Goal: Task Accomplishment & Management: Use online tool/utility

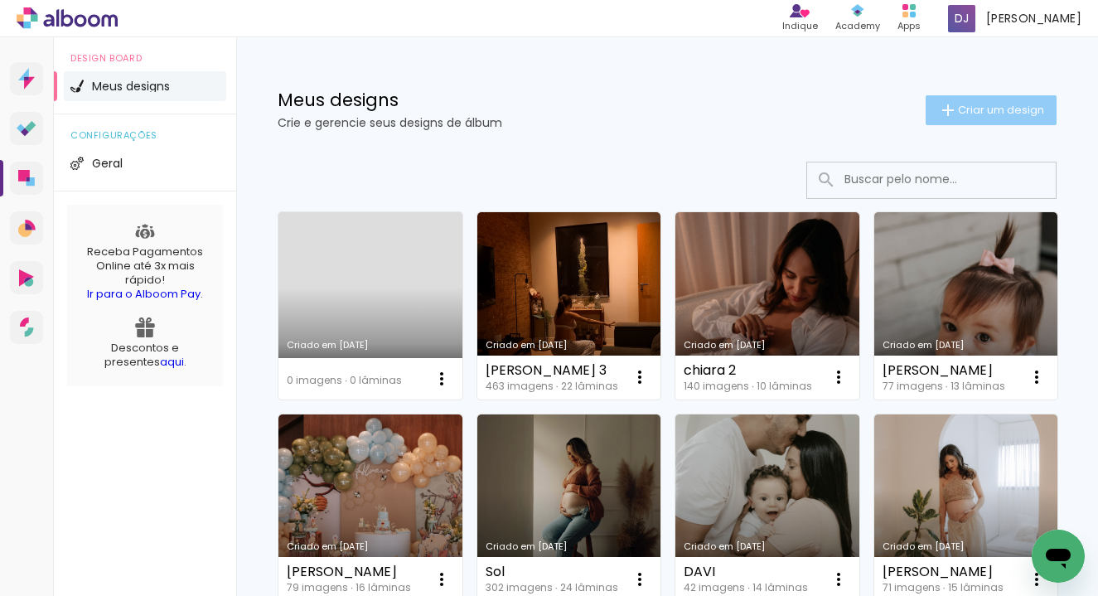
click at [993, 112] on span "Criar um design" at bounding box center [1001, 109] width 86 height 11
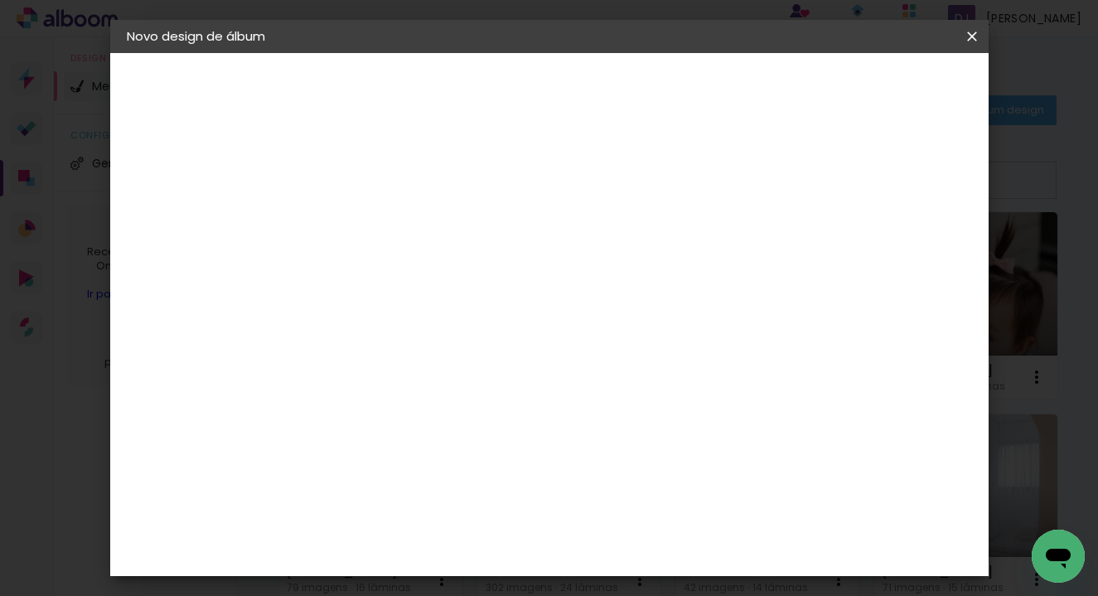
click at [398, 231] on input at bounding box center [398, 223] width 0 height 26
type input "Batizado [PERSON_NAME]"
type paper-input "Batizado [PERSON_NAME]"
click at [0, 0] on slot "Avançar" at bounding box center [0, 0] width 0 height 0
click at [0, 0] on slot "Tamanho Livre" at bounding box center [0, 0] width 0 height 0
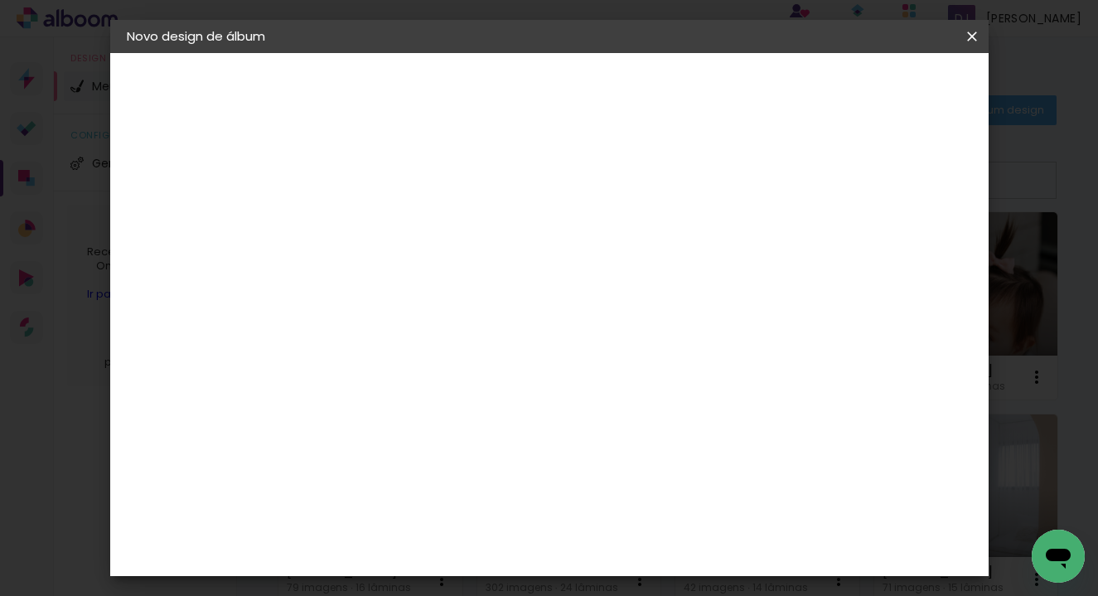
click at [0, 0] on slot "Avançar" at bounding box center [0, 0] width 0 height 0
click at [356, 345] on input "30" at bounding box center [345, 339] width 43 height 25
type input "20"
type paper-input "20"
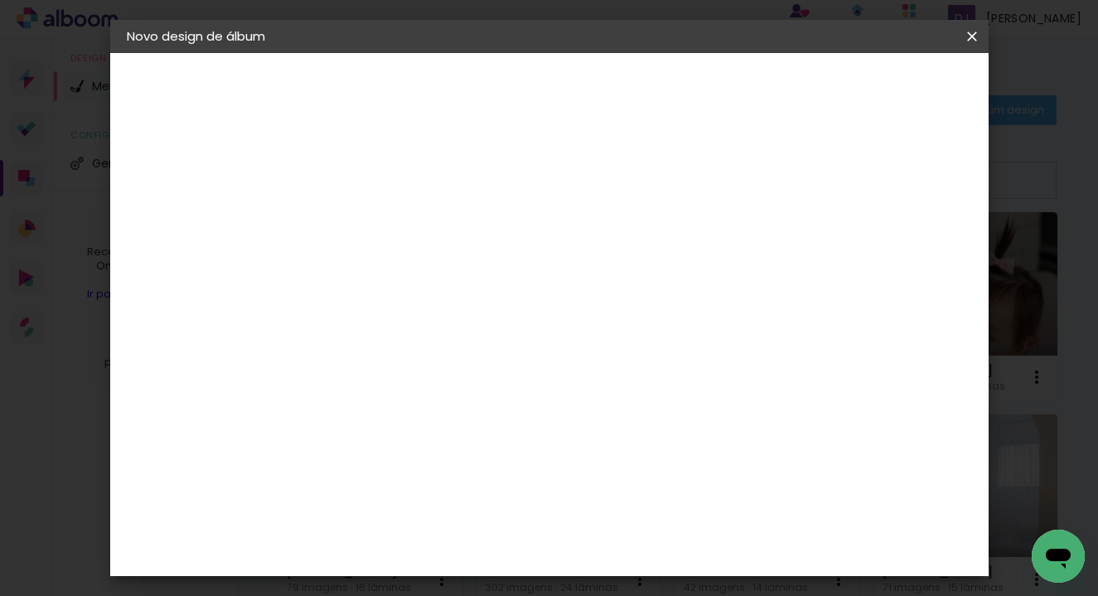
click at [655, 517] on input "60" at bounding box center [646, 520] width 43 height 25
type input "40"
type paper-input "40"
click at [897, 76] on paper-button "Iniciar design" at bounding box center [843, 88] width 109 height 28
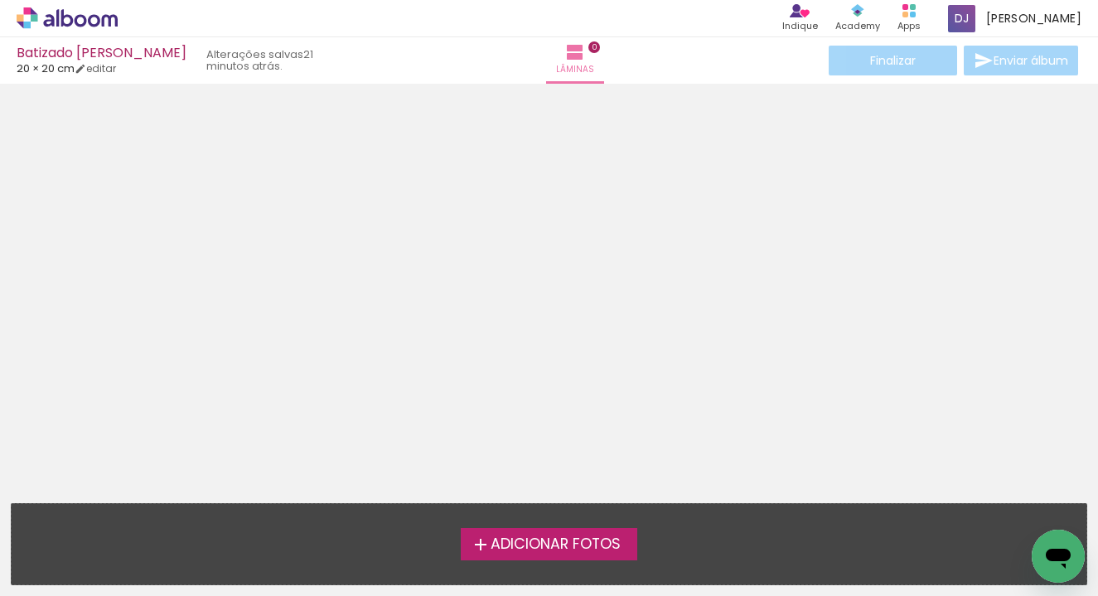
click at [502, 550] on span "Adicionar Fotos" at bounding box center [555, 544] width 130 height 15
click at [0, 0] on input "file" at bounding box center [0, 0] width 0 height 0
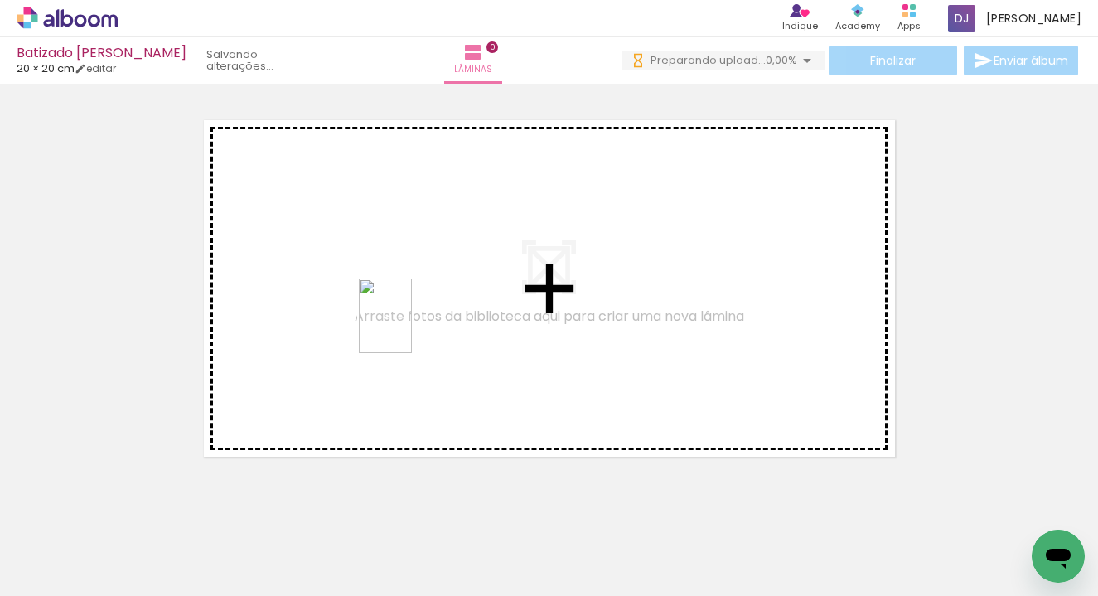
drag, startPoint x: 539, startPoint y: 561, endPoint x: 471, endPoint y: 356, distance: 215.9
click at [408, 327] on quentale-workspace at bounding box center [549, 298] width 1098 height 596
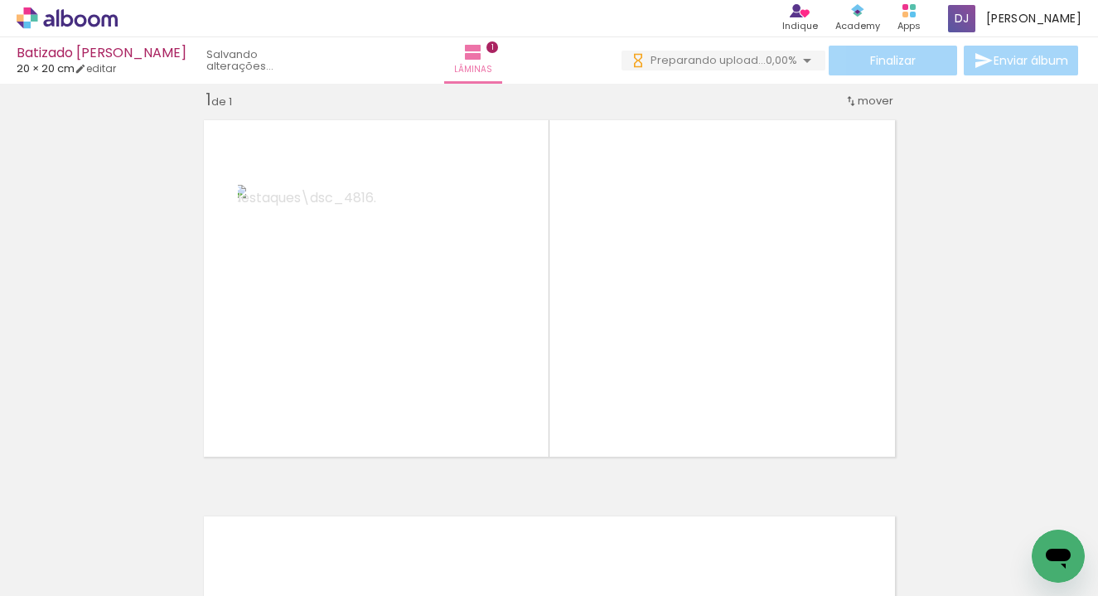
scroll to position [0, 543]
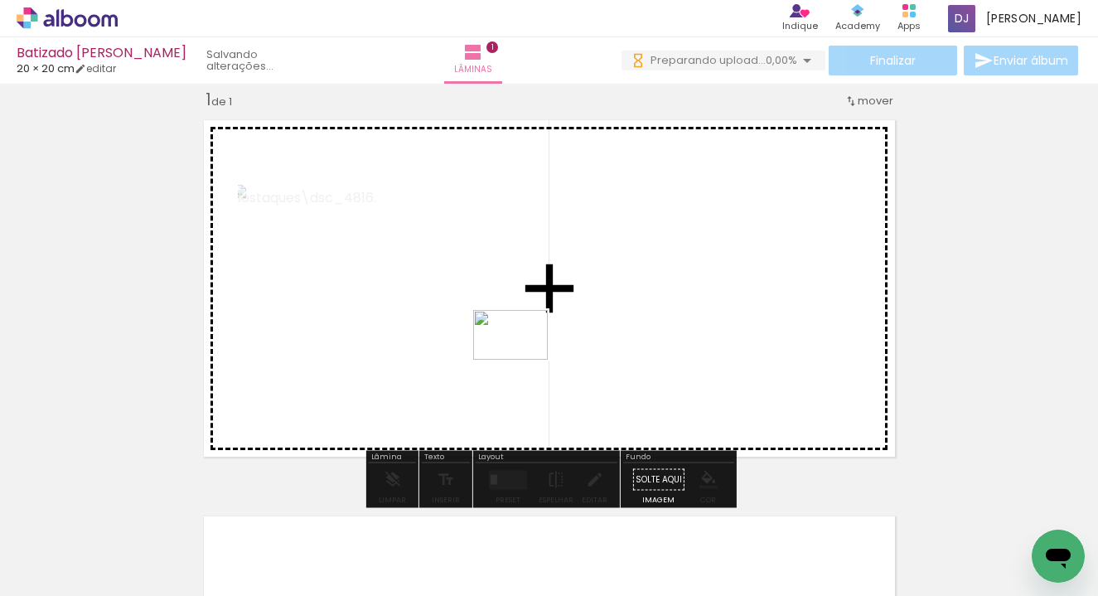
drag, startPoint x: 554, startPoint y: 555, endPoint x: 519, endPoint y: 356, distance: 201.8
click at [519, 356] on quentale-workspace at bounding box center [549, 298] width 1098 height 596
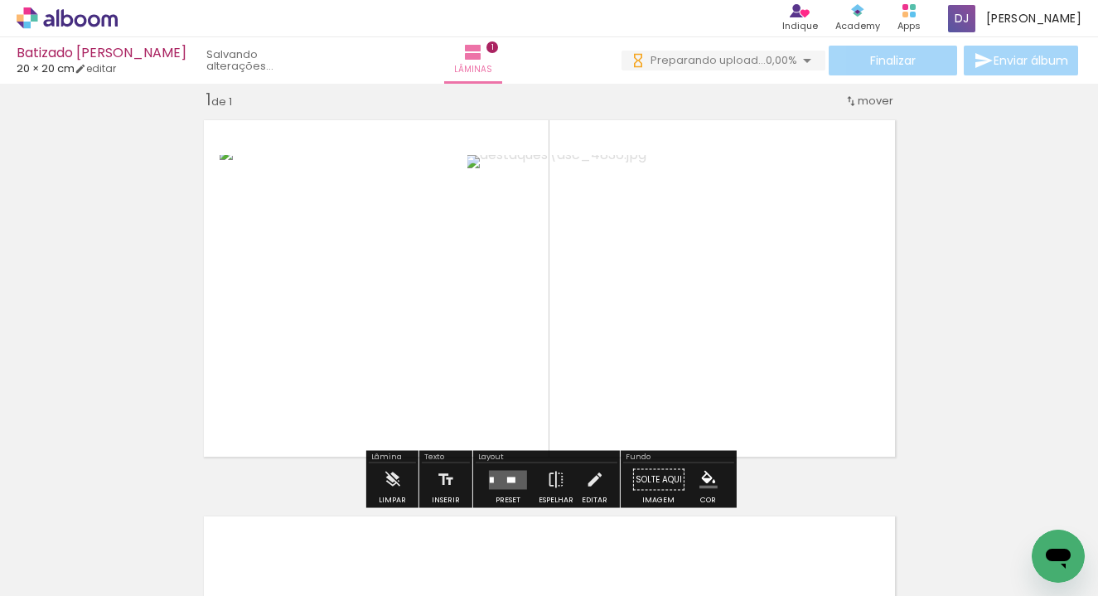
click at [688, 338] on quentale-photo at bounding box center [666, 288] width 398 height 266
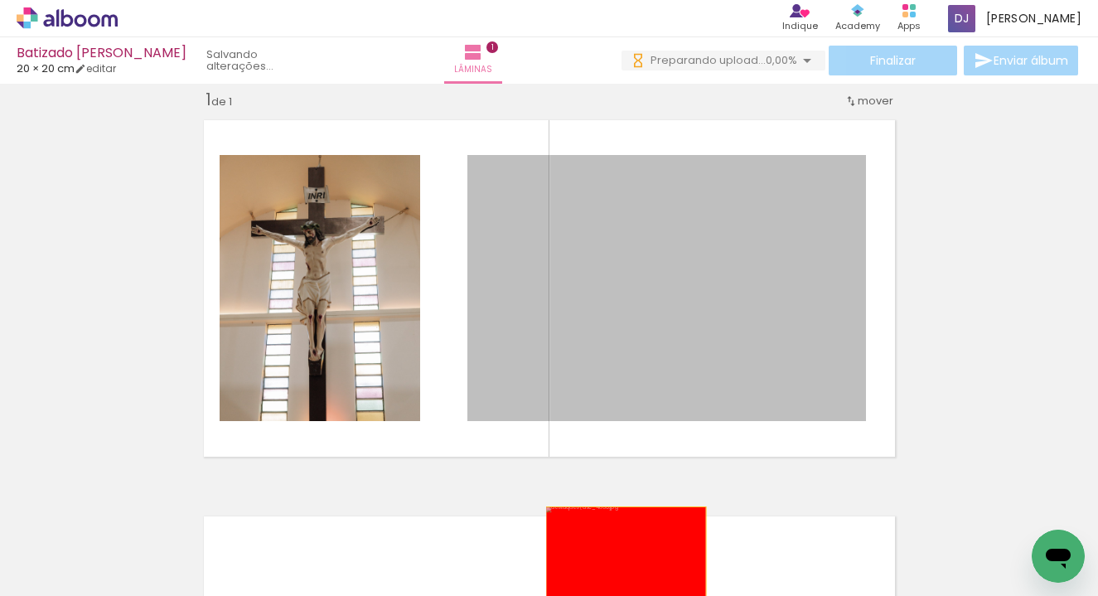
drag, startPoint x: 656, startPoint y: 335, endPoint x: 625, endPoint y: 560, distance: 227.4
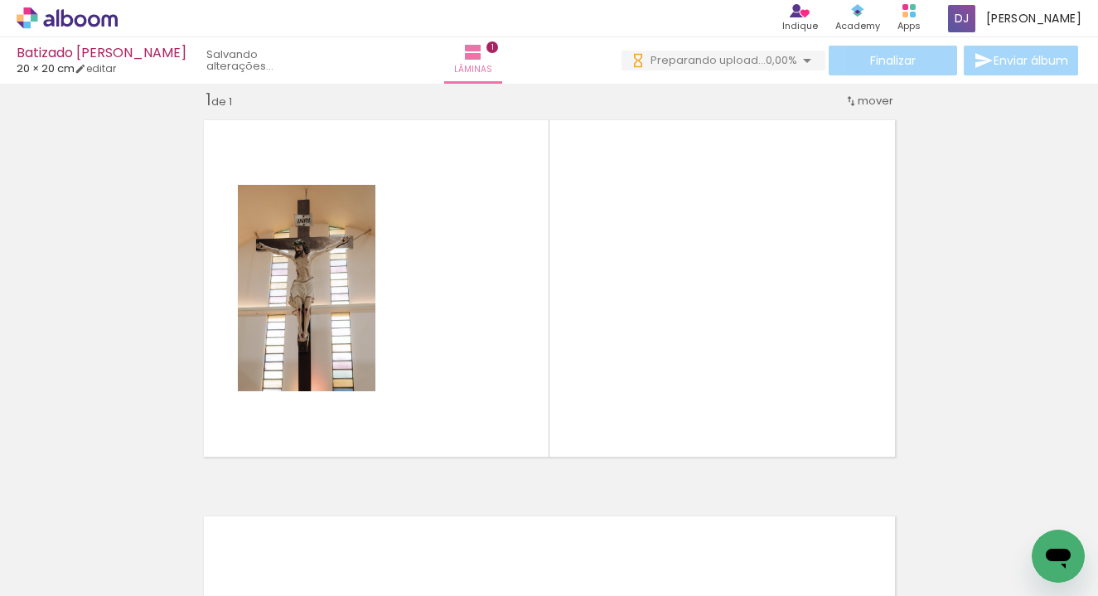
scroll to position [0, 857]
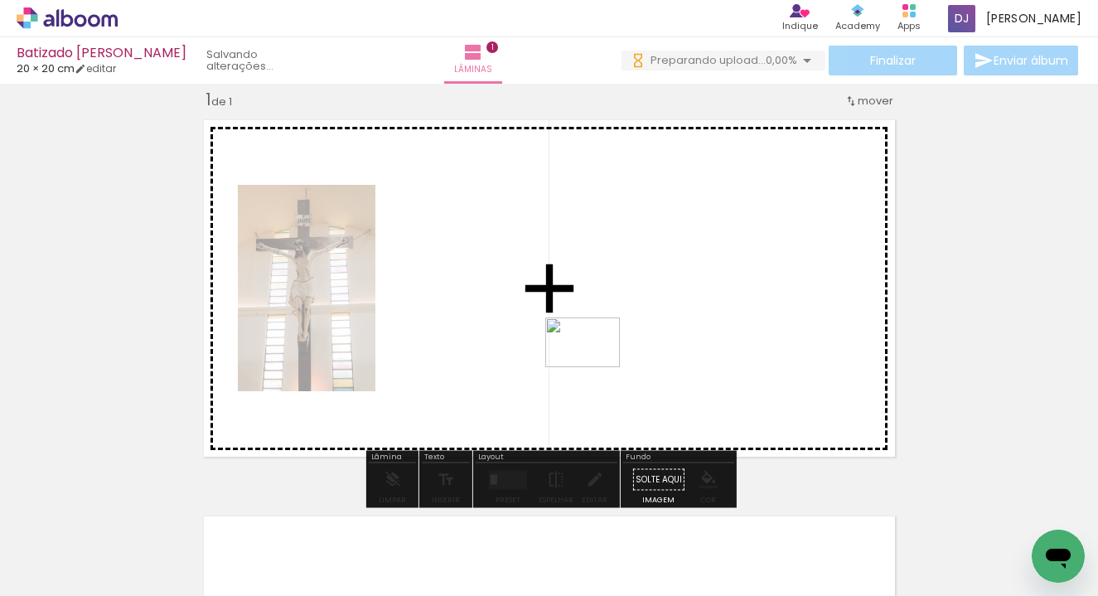
drag, startPoint x: 712, startPoint y: 558, endPoint x: 581, endPoint y: 348, distance: 247.1
click at [581, 348] on quentale-workspace at bounding box center [549, 298] width 1098 height 596
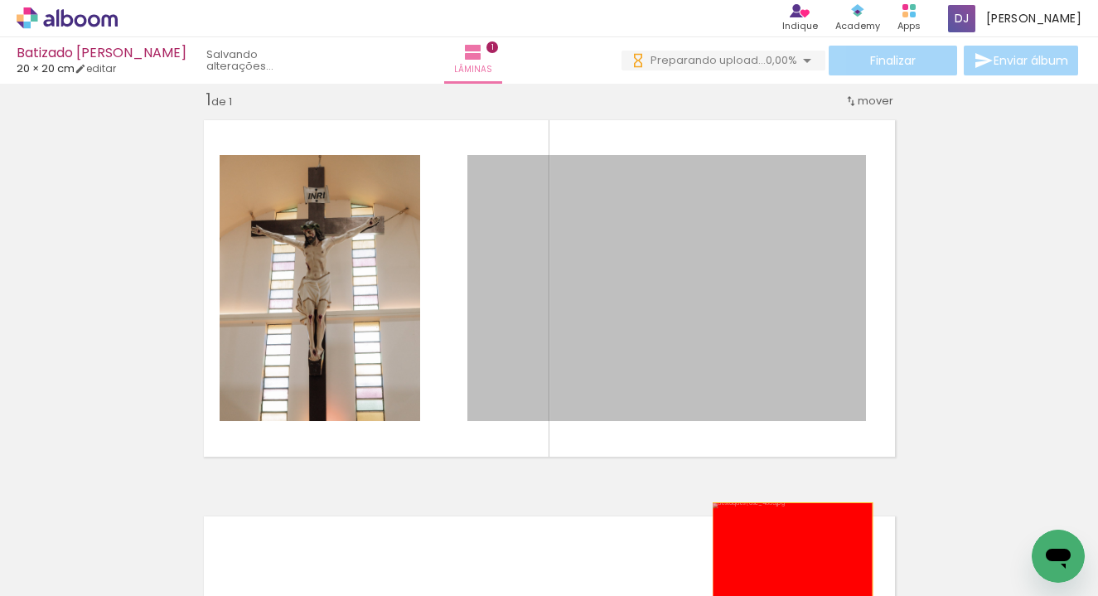
drag, startPoint x: 810, startPoint y: 394, endPoint x: 789, endPoint y: 569, distance: 176.9
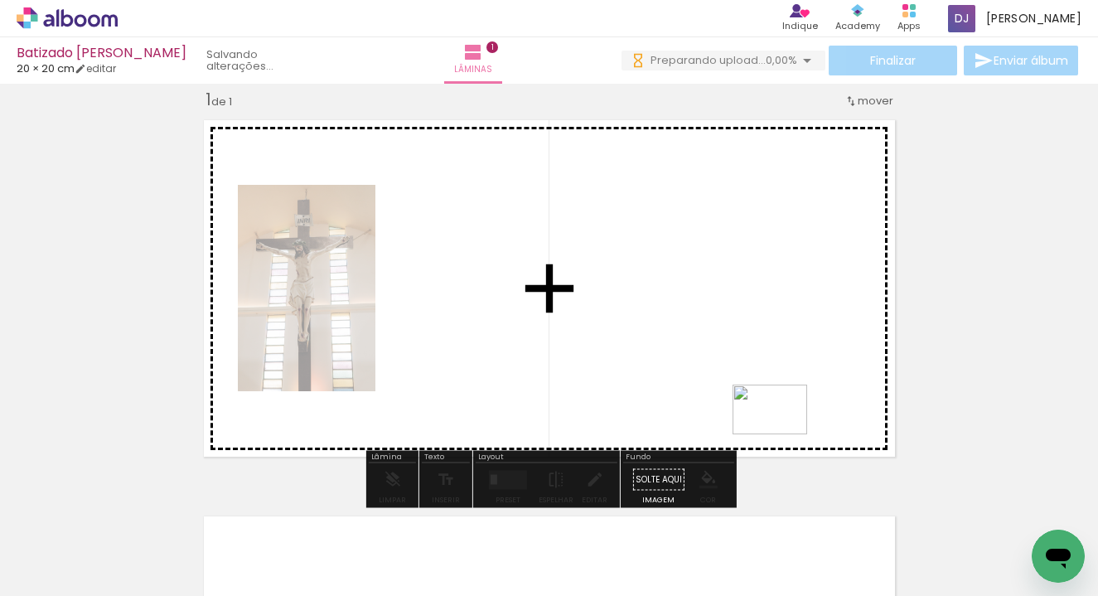
drag, startPoint x: 979, startPoint y: 551, endPoint x: 646, endPoint y: 347, distance: 390.4
click at [646, 347] on quentale-workspace at bounding box center [549, 298] width 1098 height 596
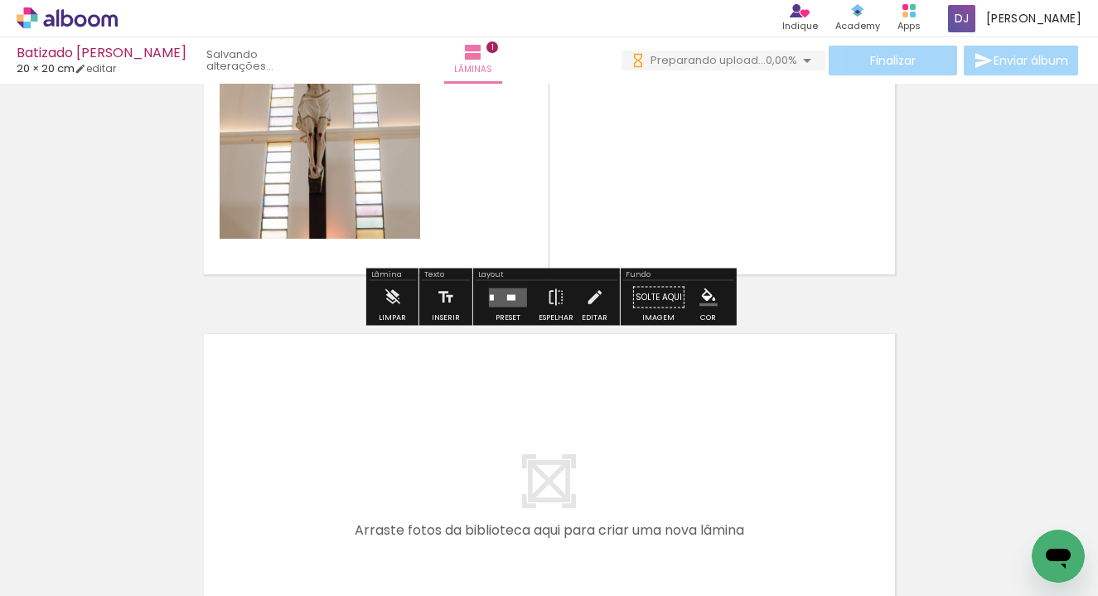
scroll to position [0, 0]
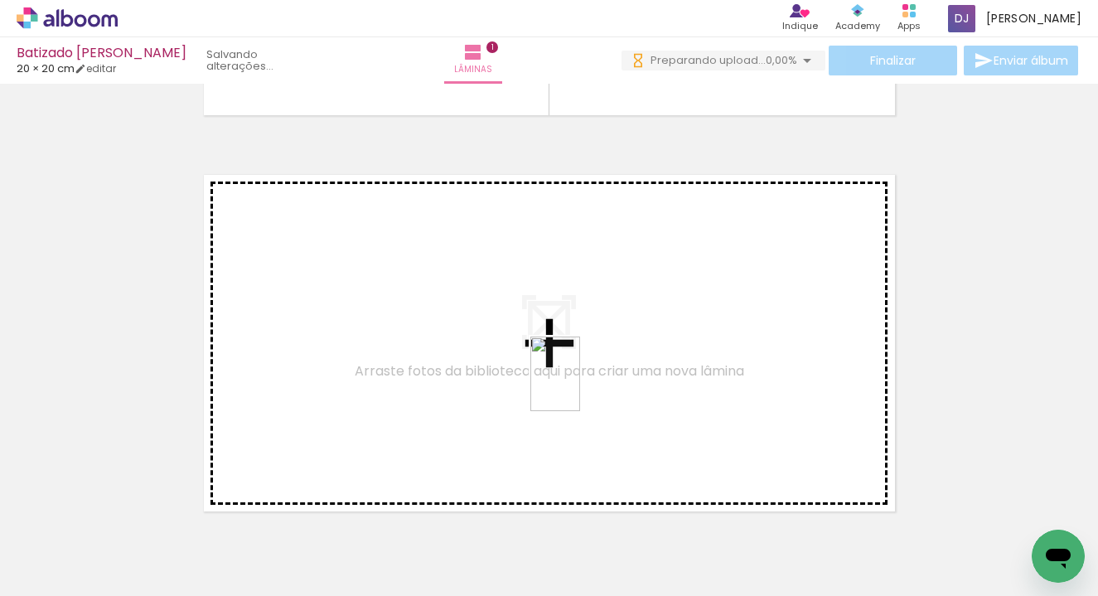
drag, startPoint x: 701, startPoint y: 559, endPoint x: 578, endPoint y: 386, distance: 212.2
click at [578, 386] on quentale-workspace at bounding box center [549, 298] width 1098 height 596
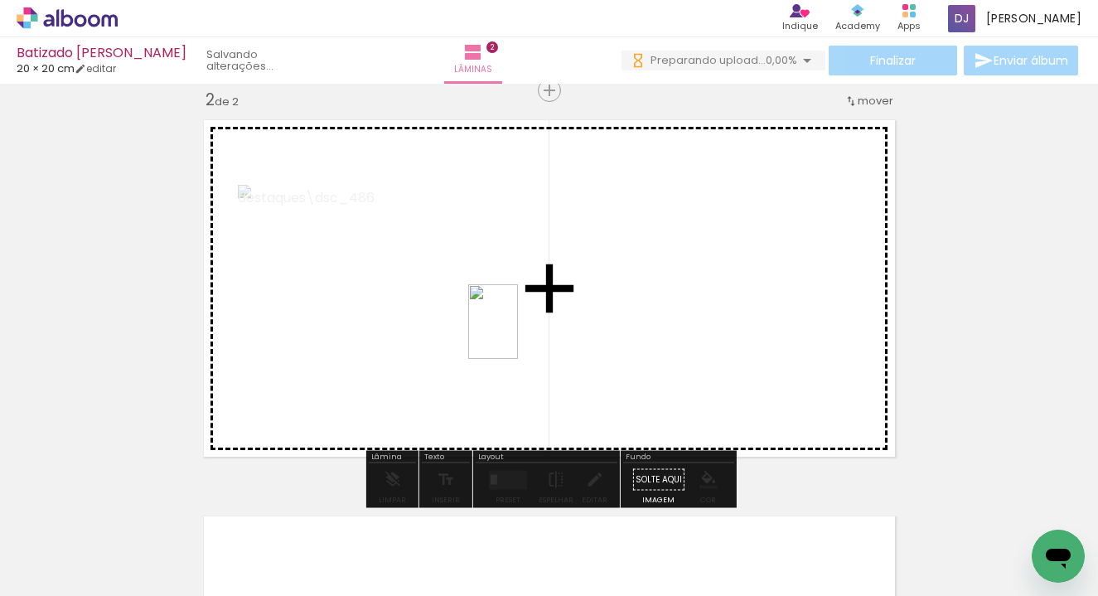
drag, startPoint x: 609, startPoint y: 560, endPoint x: 497, endPoint y: 317, distance: 267.3
click at [497, 317] on quentale-workspace at bounding box center [549, 298] width 1098 height 596
drag, startPoint x: 785, startPoint y: 563, endPoint x: 710, endPoint y: 318, distance: 255.5
click at [710, 318] on quentale-workspace at bounding box center [549, 298] width 1098 height 596
drag, startPoint x: 901, startPoint y: 553, endPoint x: 553, endPoint y: 292, distance: 434.9
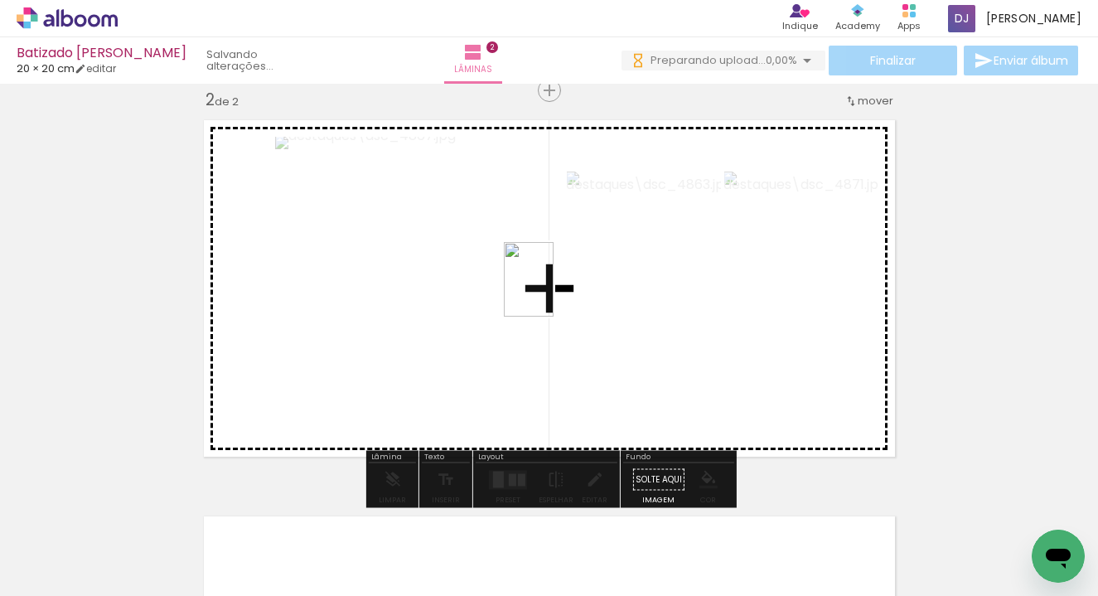
click at [553, 292] on quentale-workspace at bounding box center [549, 298] width 1098 height 596
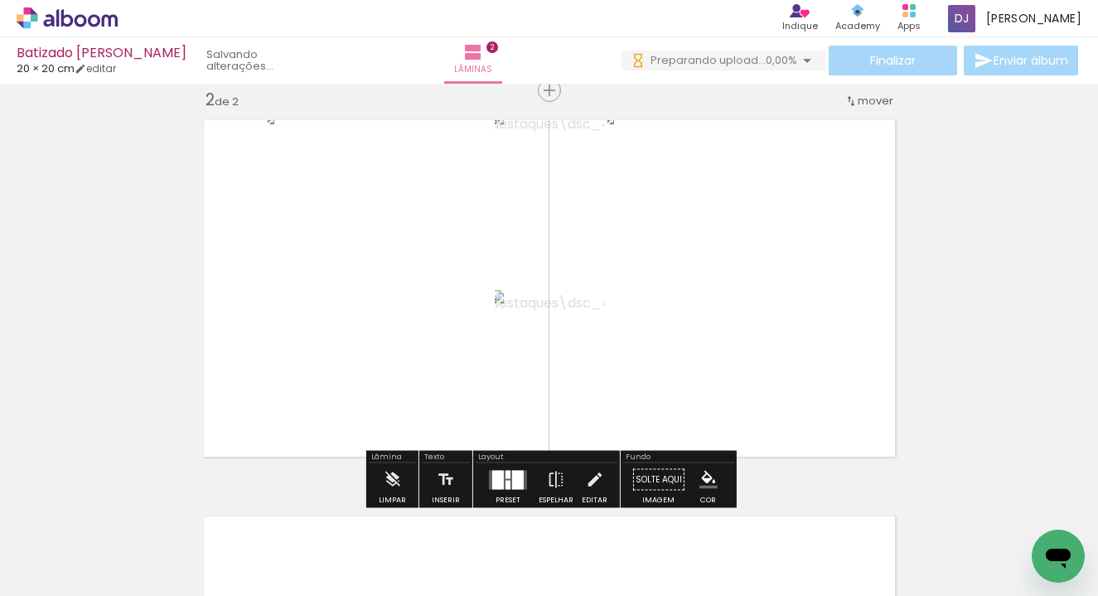
click at [512, 477] on div at bounding box center [518, 479] width 12 height 19
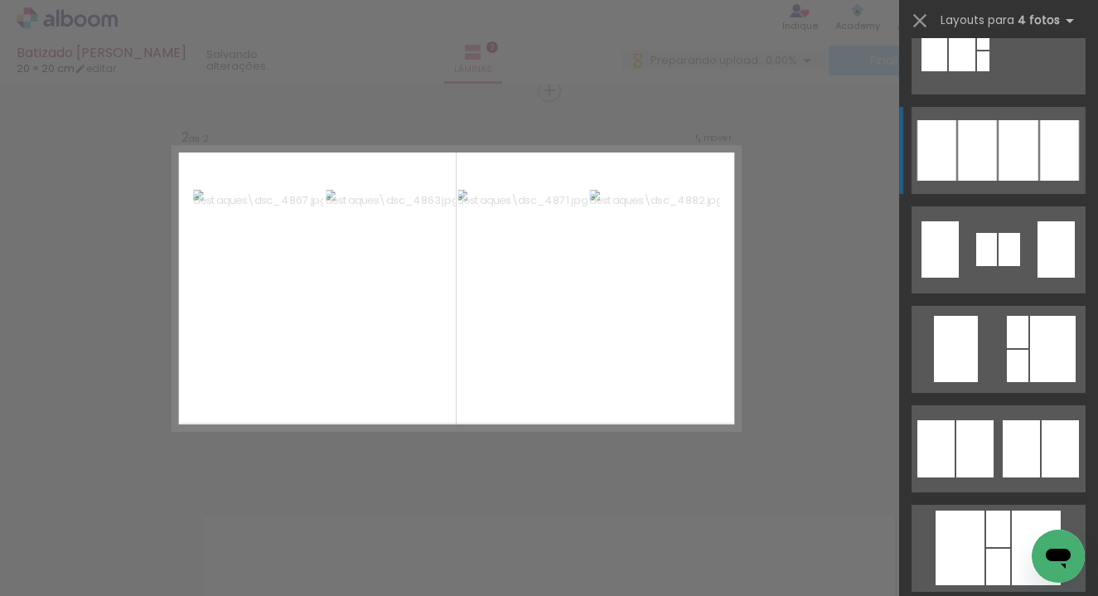
click at [1002, 167] on div at bounding box center [1018, 150] width 40 height 60
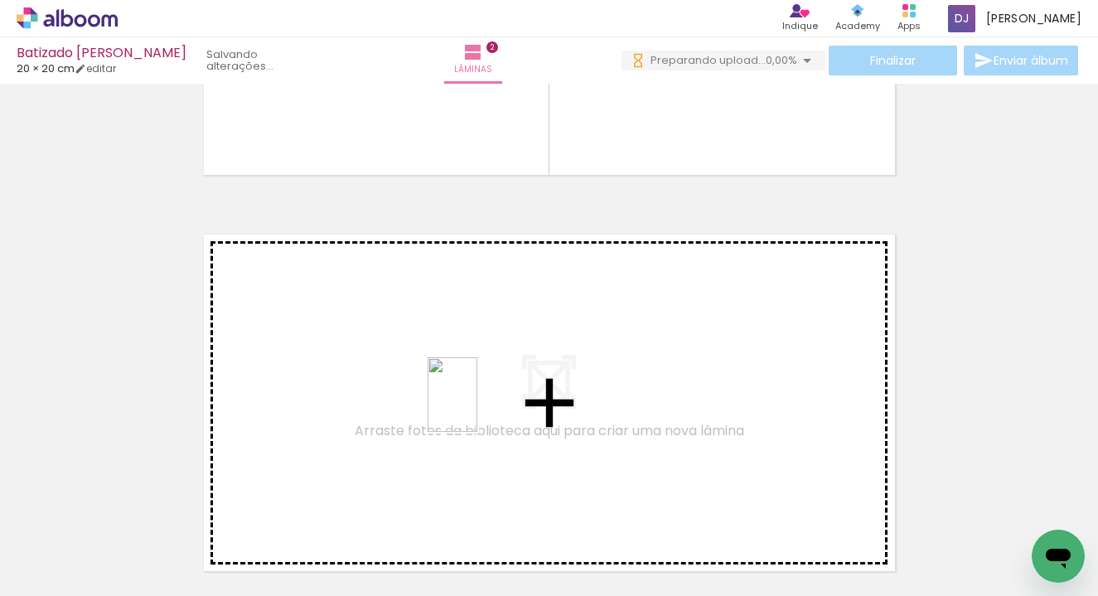
drag, startPoint x: 876, startPoint y: 554, endPoint x: 477, endPoint y: 407, distance: 425.7
click at [477, 407] on quentale-workspace at bounding box center [549, 298] width 1098 height 596
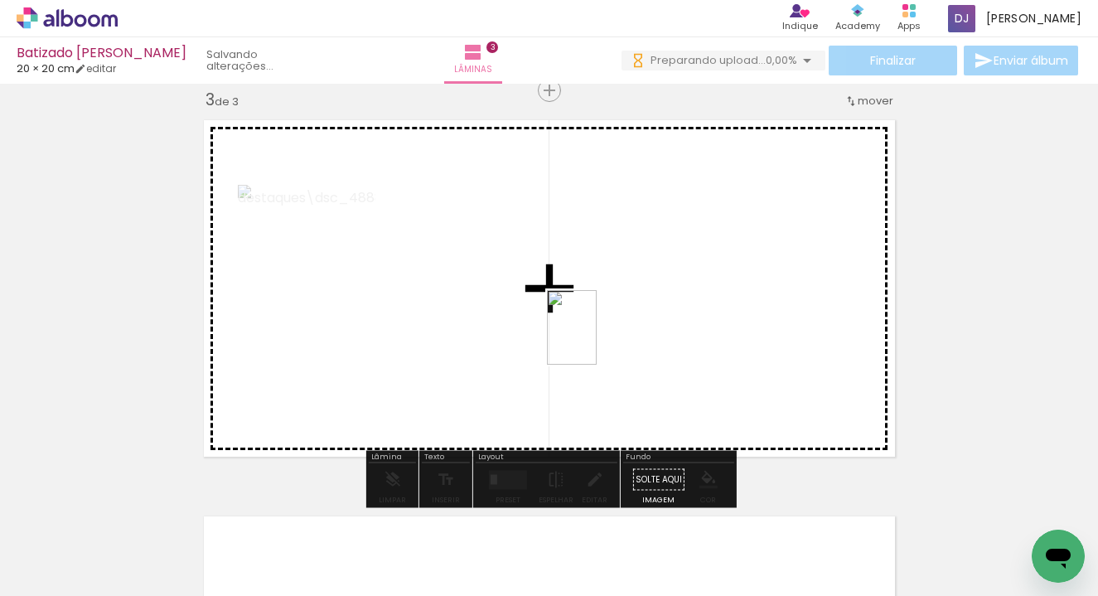
drag, startPoint x: 872, startPoint y: 553, endPoint x: 526, endPoint y: 286, distance: 437.1
click at [526, 286] on quentale-workspace at bounding box center [549, 298] width 1098 height 596
drag, startPoint x: 788, startPoint y: 554, endPoint x: 665, endPoint y: 302, distance: 280.1
click at [665, 302] on quentale-workspace at bounding box center [549, 298] width 1098 height 596
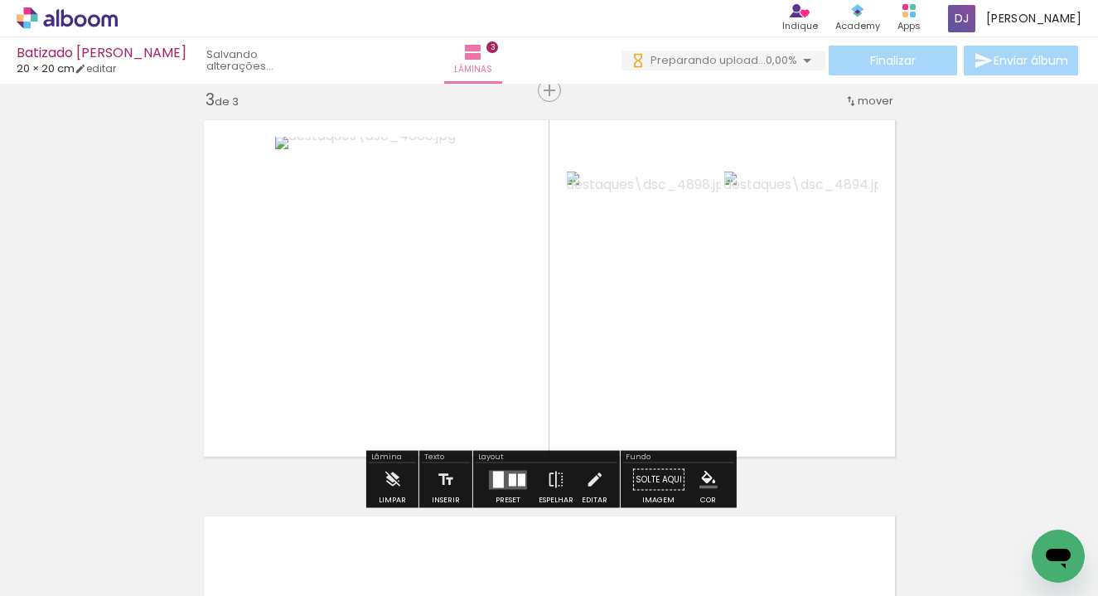
drag, startPoint x: 976, startPoint y: 558, endPoint x: 964, endPoint y: 558, distance: 11.6
click at [970, 558] on iron-image at bounding box center [945, 539] width 58 height 85
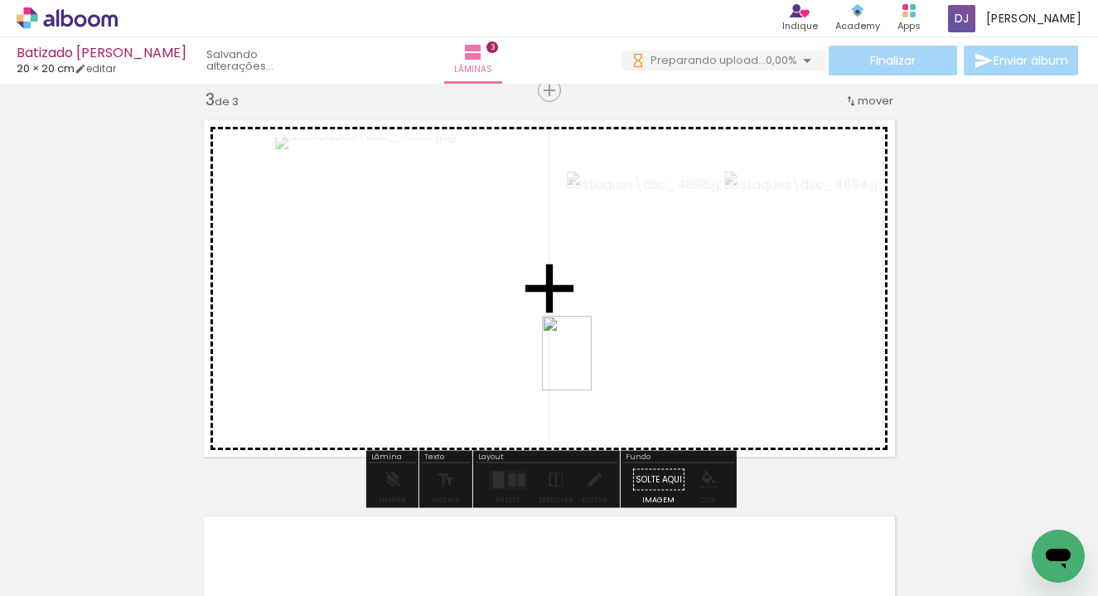
drag, startPoint x: 959, startPoint y: 559, endPoint x: 558, endPoint y: 340, distance: 456.7
click at [558, 340] on quentale-workspace at bounding box center [549, 298] width 1098 height 596
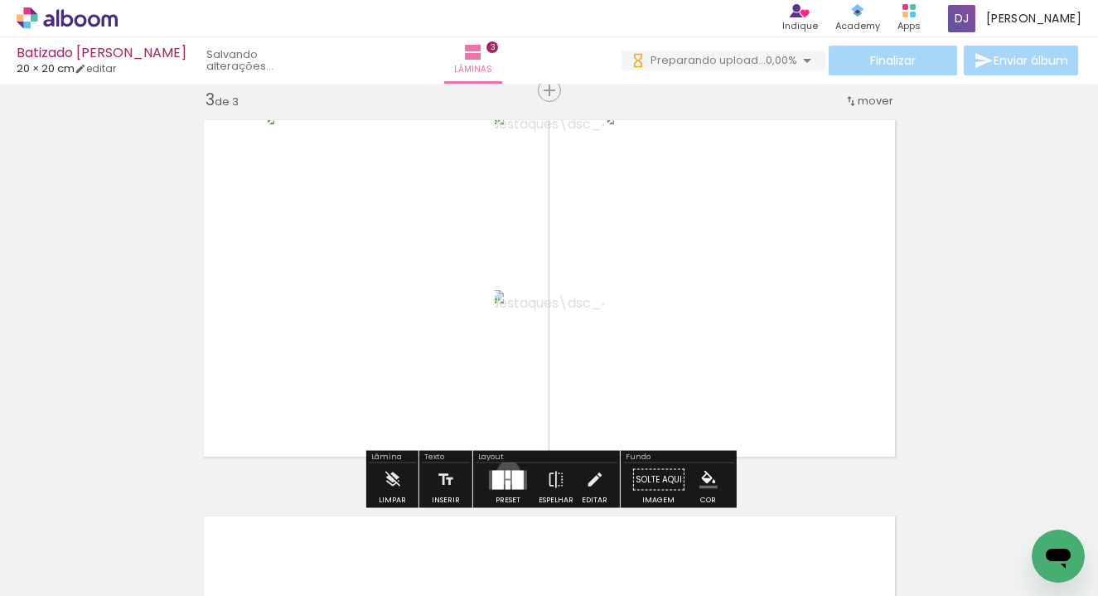
click at [505, 472] on div at bounding box center [507, 474] width 5 height 8
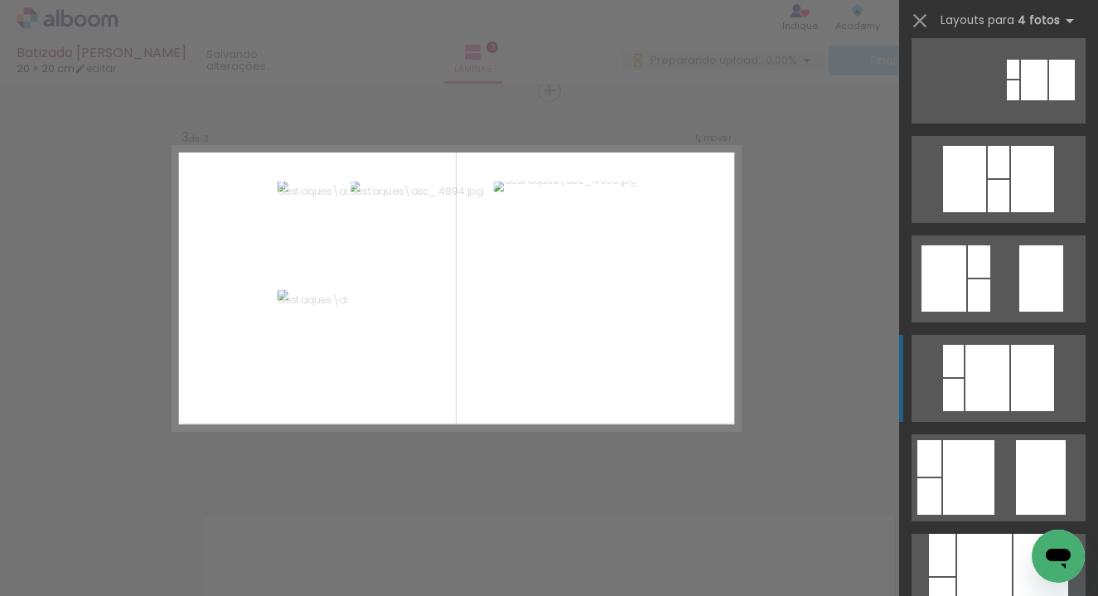
click at [1017, 390] on div at bounding box center [1032, 378] width 43 height 66
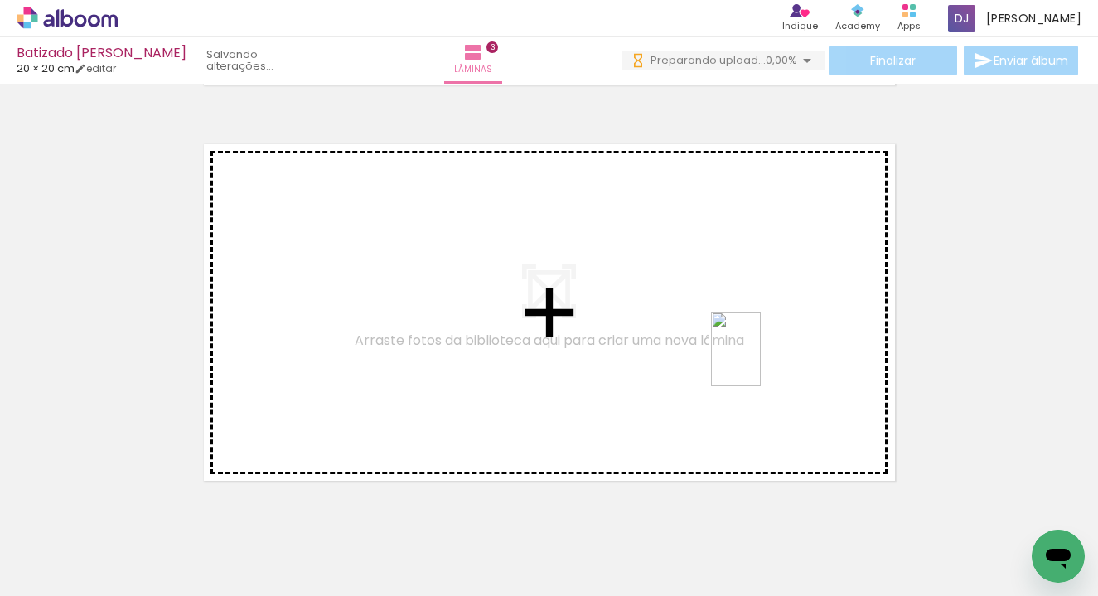
drag, startPoint x: 836, startPoint y: 558, endPoint x: 756, endPoint y: 349, distance: 224.2
click at [756, 349] on quentale-workspace at bounding box center [549, 298] width 1098 height 596
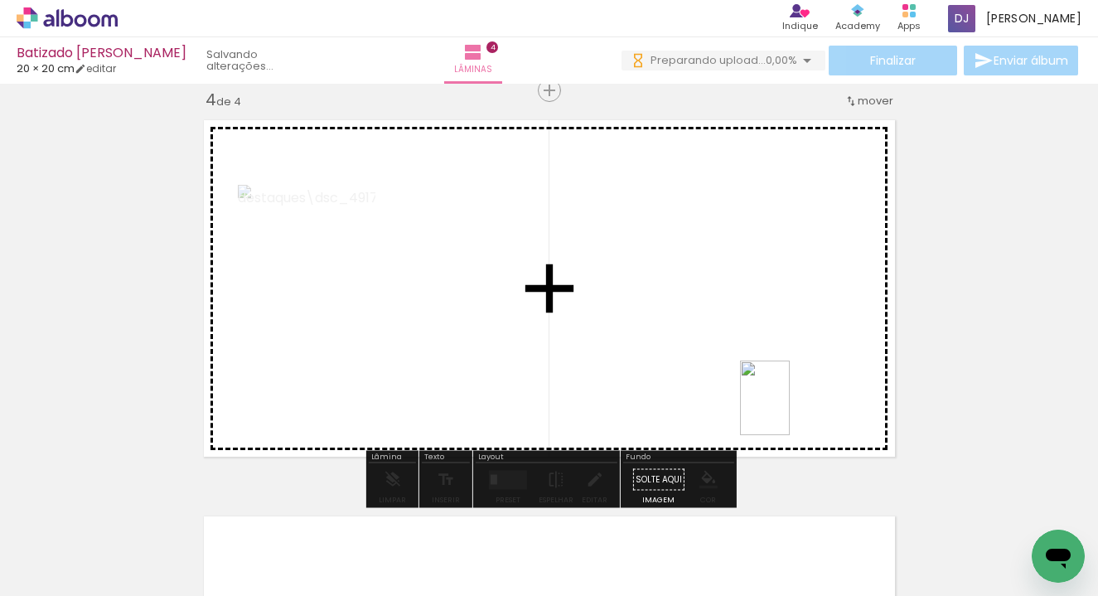
drag, startPoint x: 901, startPoint y: 555, endPoint x: 686, endPoint y: 371, distance: 282.6
click at [686, 371] on quentale-workspace at bounding box center [549, 298] width 1098 height 596
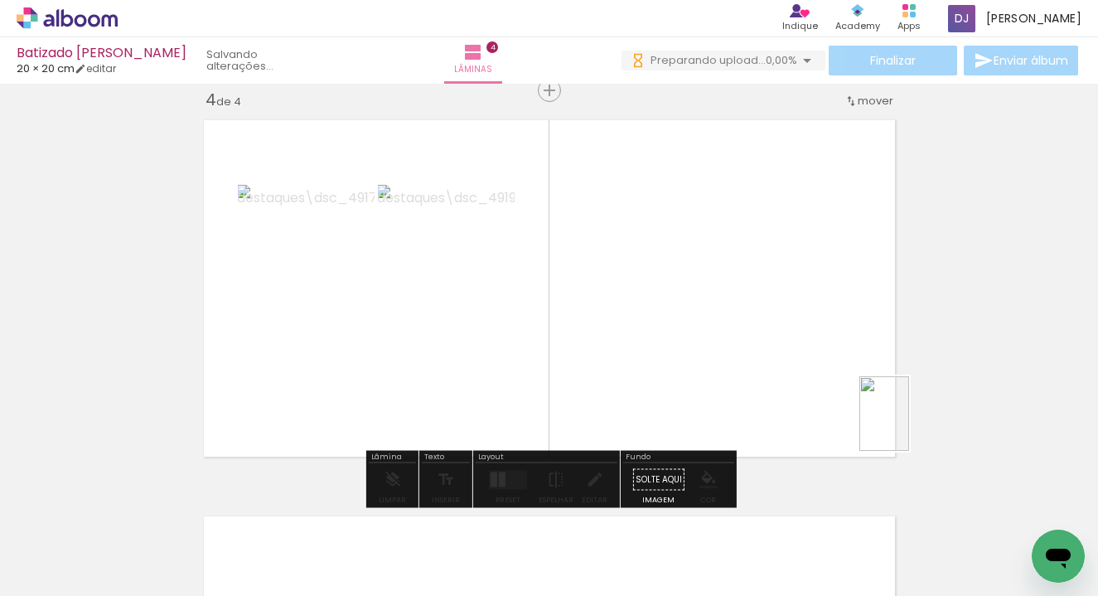
drag, startPoint x: 983, startPoint y: 549, endPoint x: 741, endPoint y: 342, distance: 317.8
click at [741, 342] on quentale-workspace at bounding box center [549, 298] width 1098 height 596
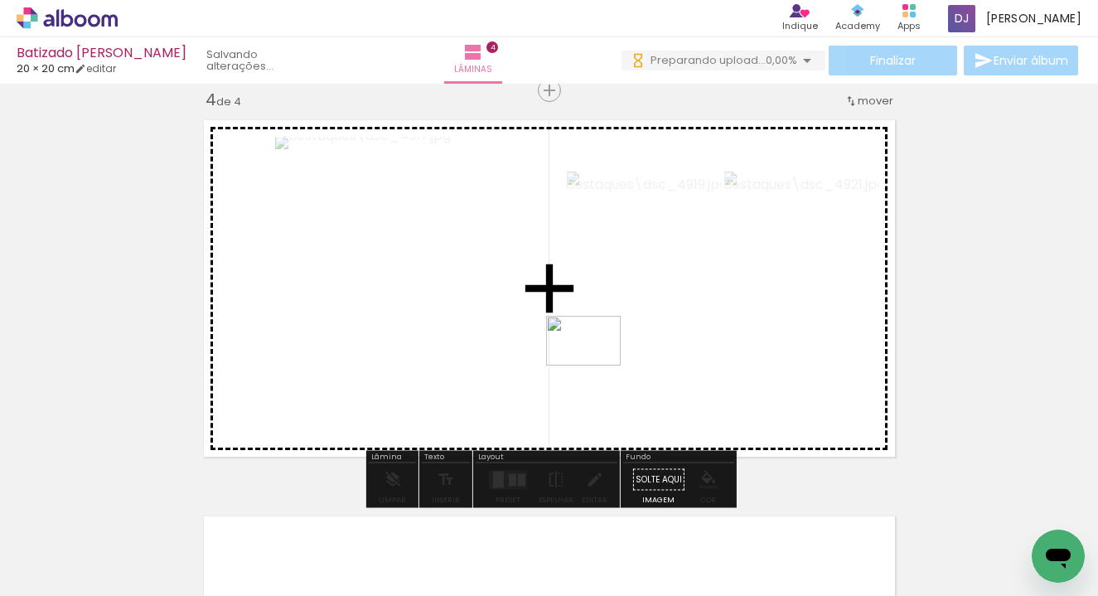
drag, startPoint x: 798, startPoint y: 552, endPoint x: 537, endPoint y: 340, distance: 336.3
click at [537, 340] on quentale-workspace at bounding box center [549, 298] width 1098 height 596
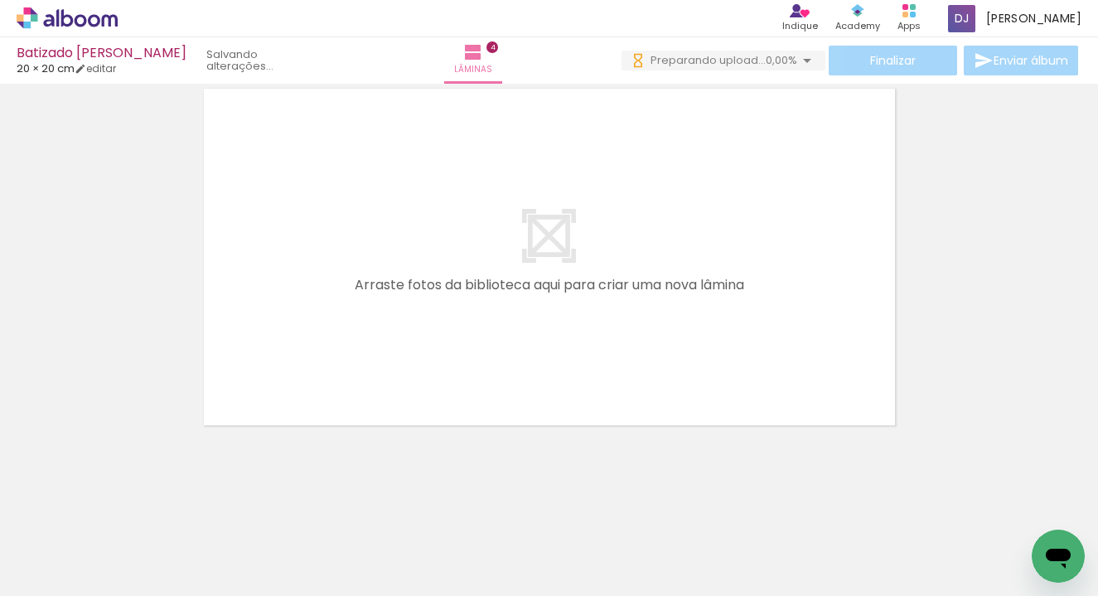
scroll to position [1636, 0]
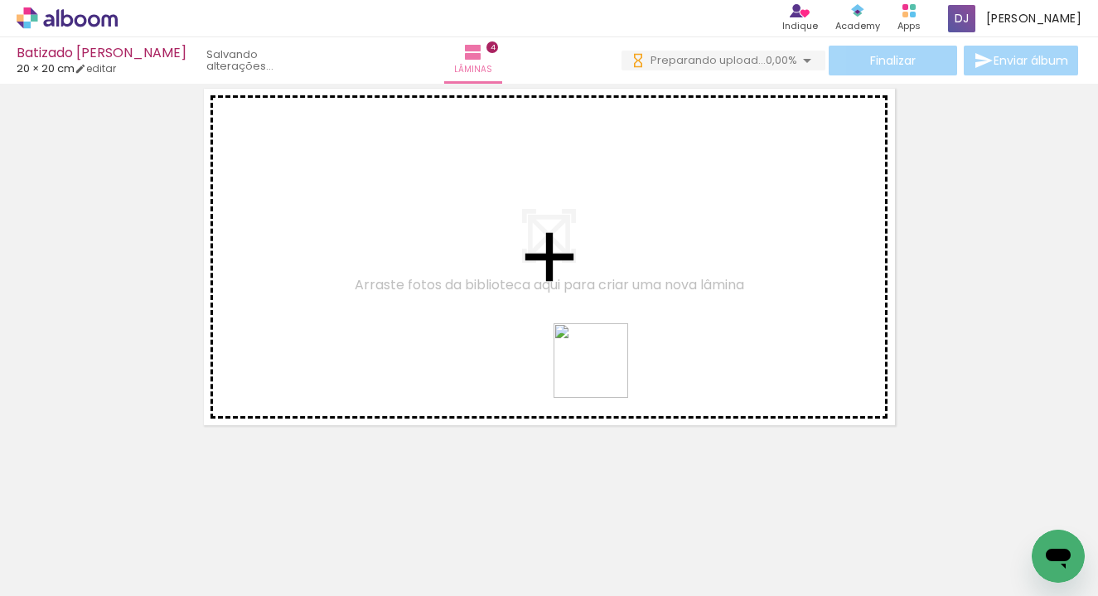
drag, startPoint x: 690, startPoint y: 546, endPoint x: 603, endPoint y: 373, distance: 193.8
click at [603, 373] on quentale-workspace at bounding box center [549, 298] width 1098 height 596
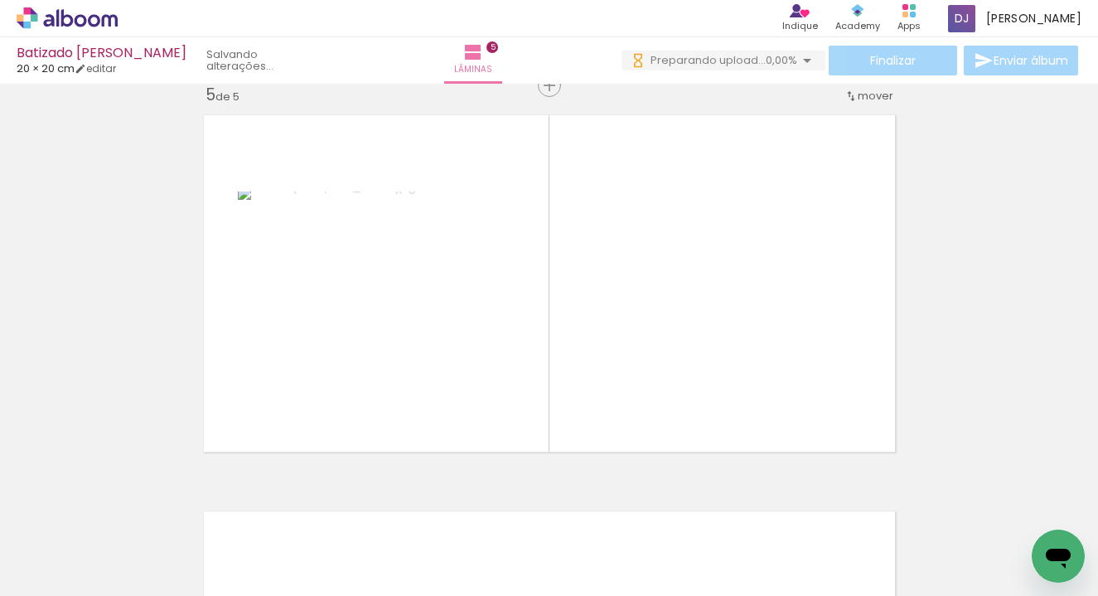
scroll to position [1605, 0]
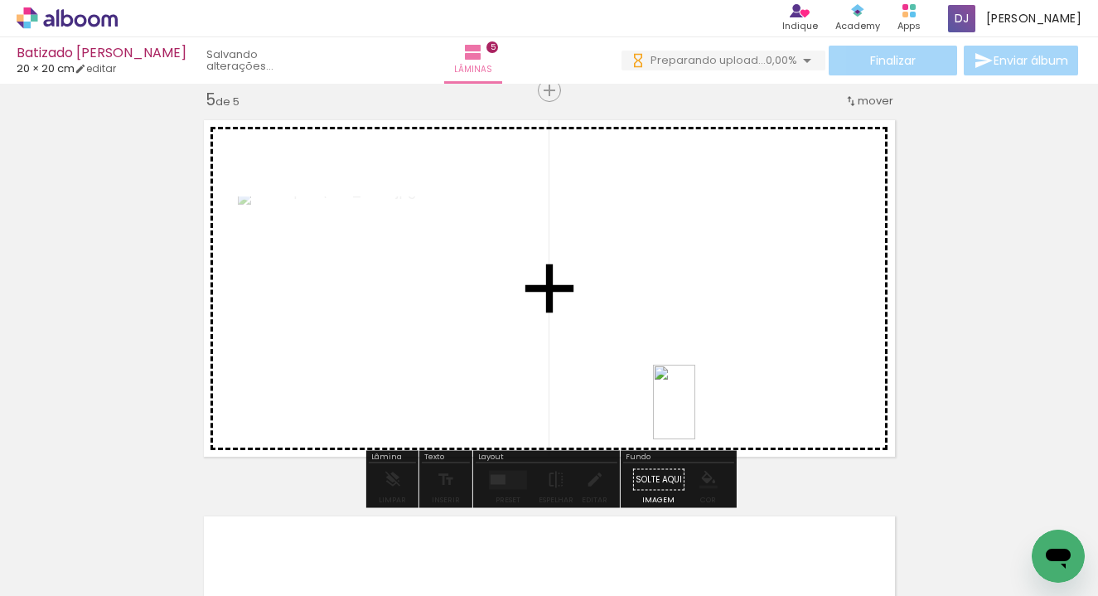
drag, startPoint x: 781, startPoint y: 572, endPoint x: 603, endPoint y: 330, distance: 301.1
click at [603, 330] on quentale-workspace at bounding box center [549, 298] width 1098 height 596
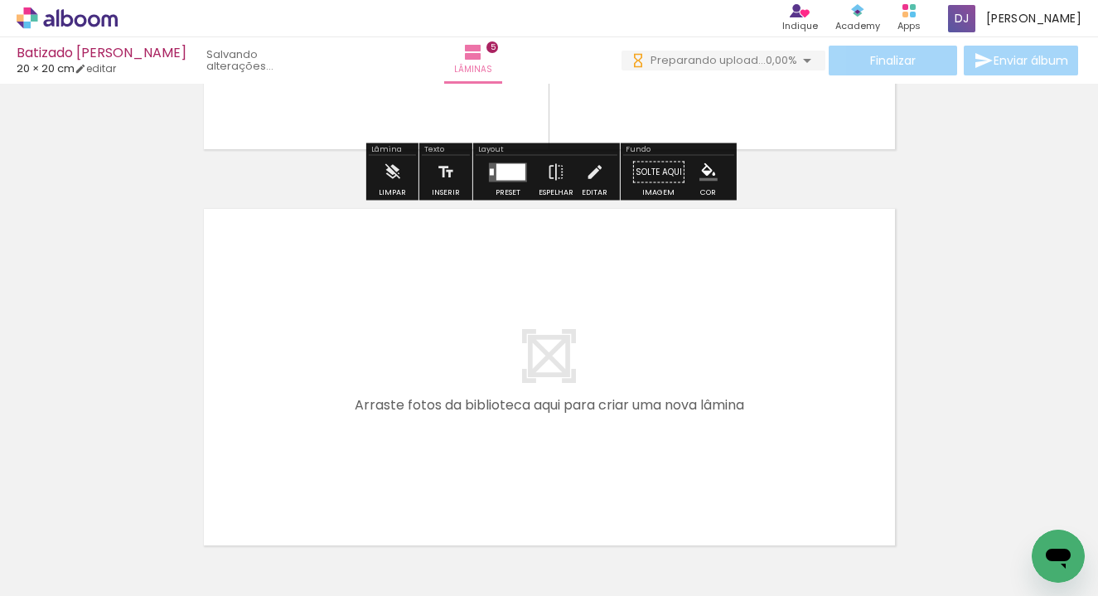
scroll to position [1916, 0]
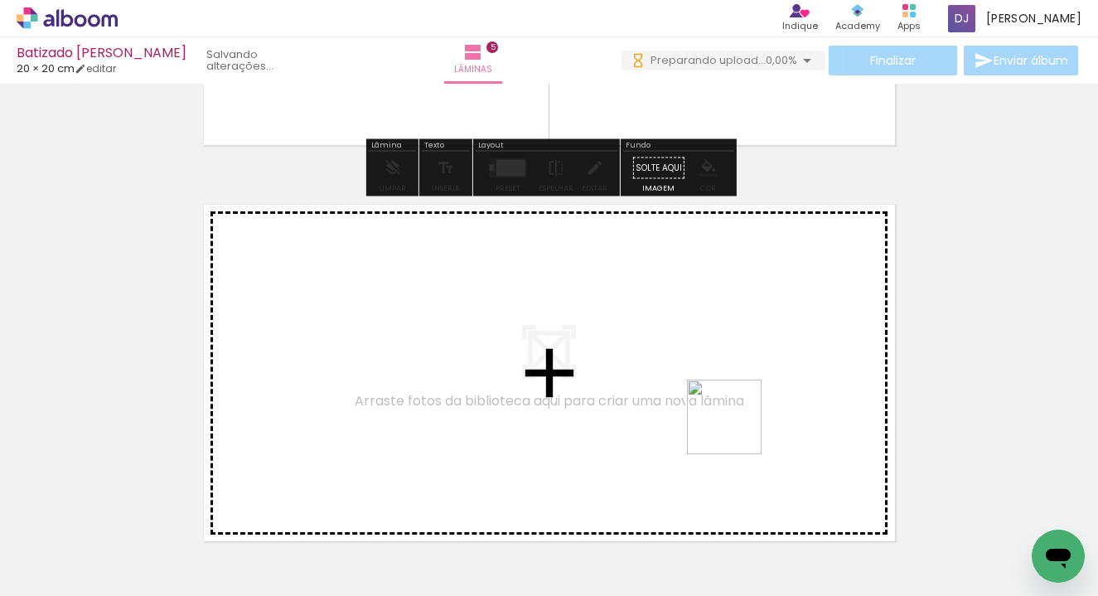
drag, startPoint x: 869, startPoint y: 558, endPoint x: 736, endPoint y: 429, distance: 184.5
click at [736, 429] on quentale-workspace at bounding box center [549, 298] width 1098 height 596
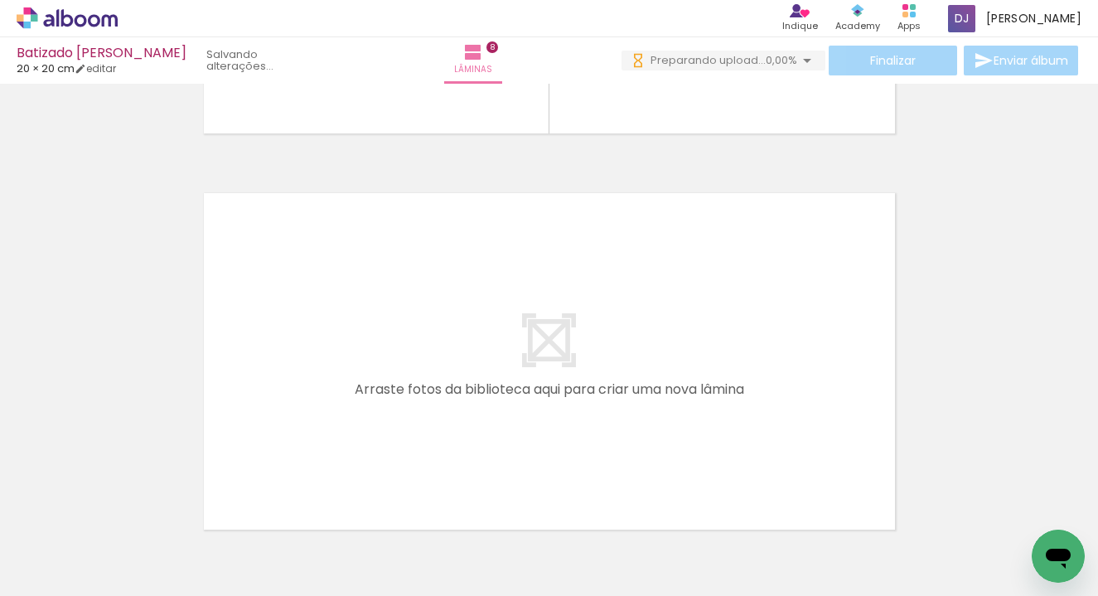
scroll to position [0, 6088]
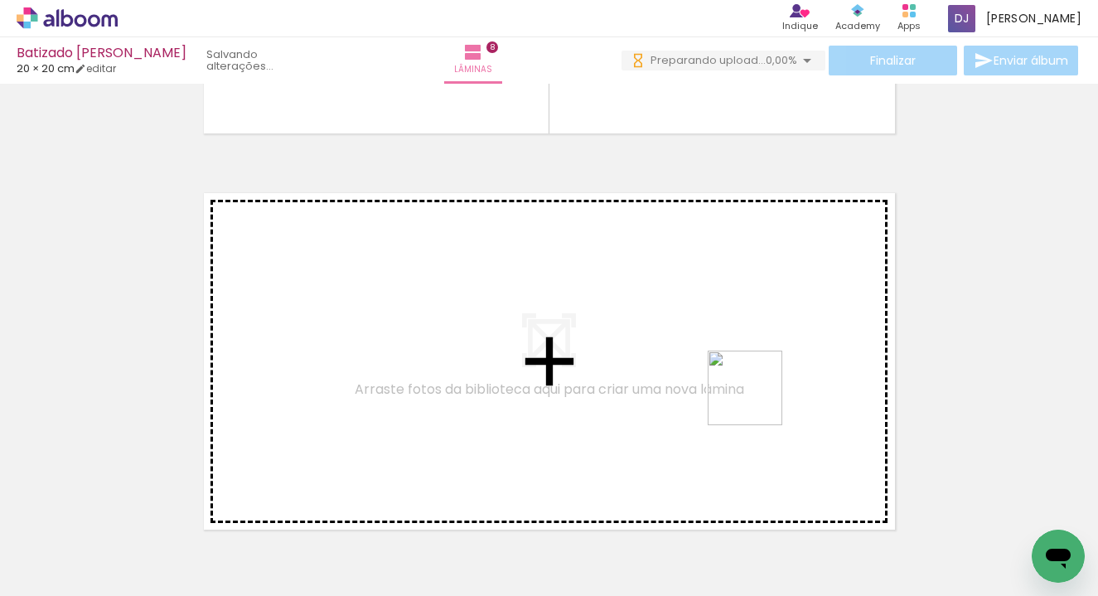
drag, startPoint x: 842, startPoint y: 560, endPoint x: 757, endPoint y: 400, distance: 180.8
click at [757, 400] on quentale-workspace at bounding box center [549, 298] width 1098 height 596
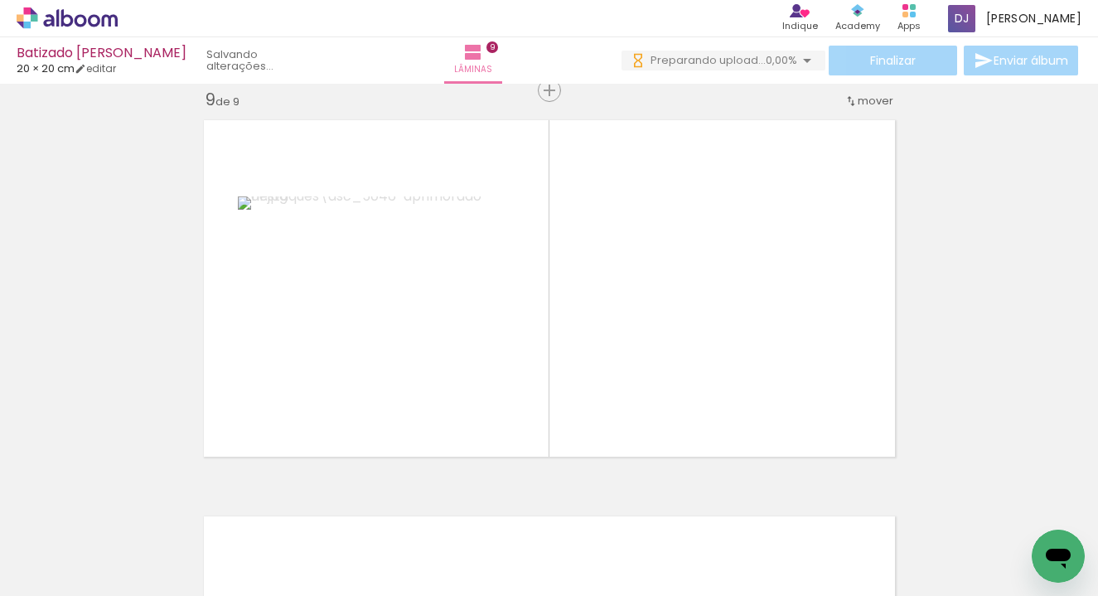
scroll to position [0, 6318]
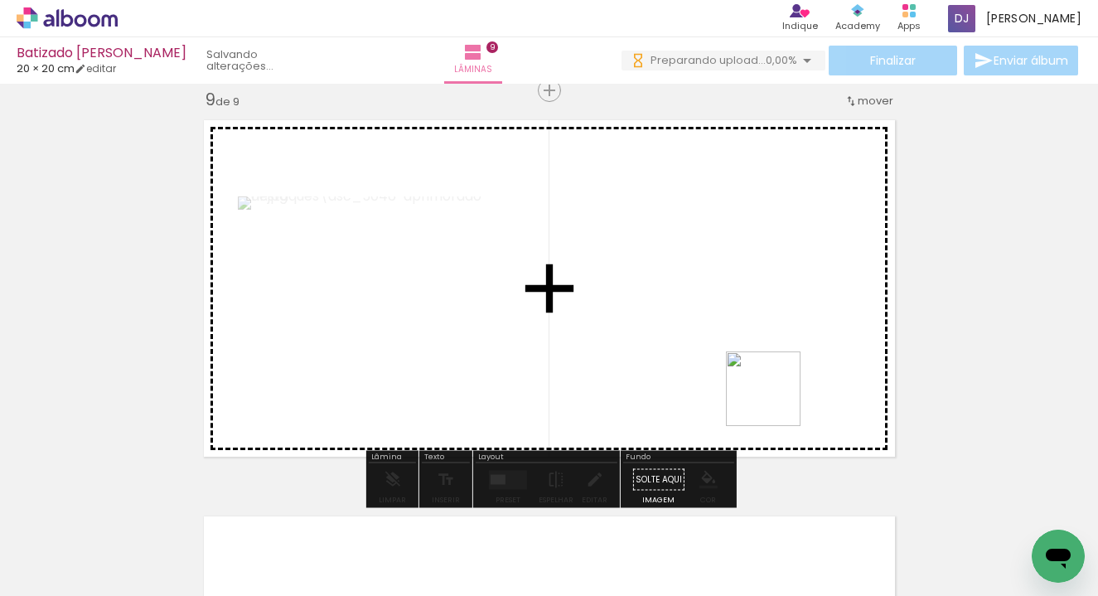
drag, startPoint x: 838, startPoint y: 557, endPoint x: 775, endPoint y: 401, distance: 168.0
click at [775, 401] on quentale-workspace at bounding box center [549, 298] width 1098 height 596
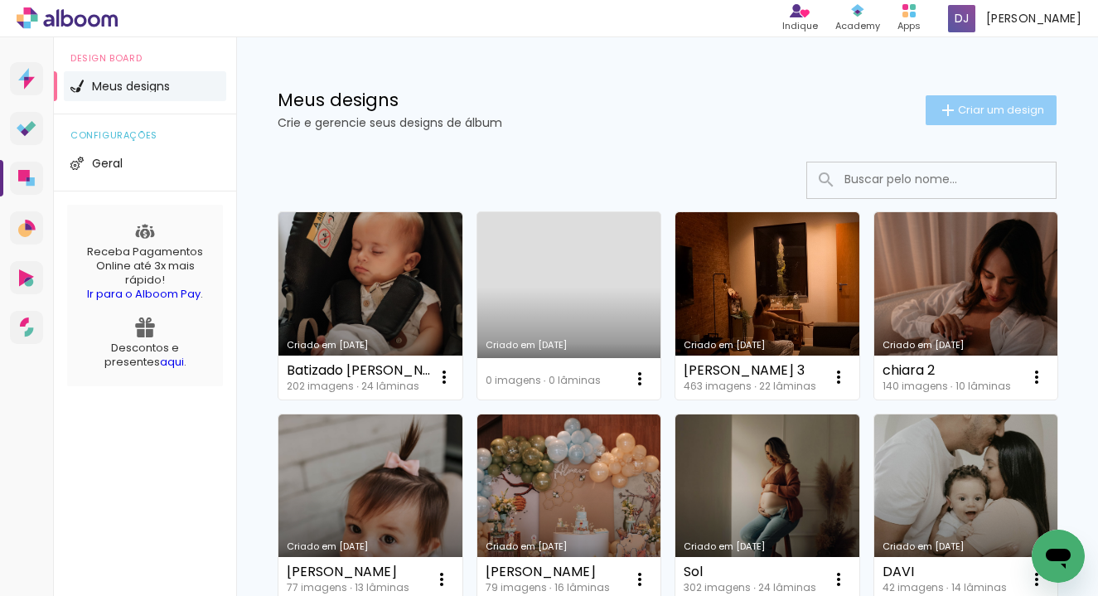
click at [962, 104] on span "Criar um design" at bounding box center [1001, 109] width 86 height 11
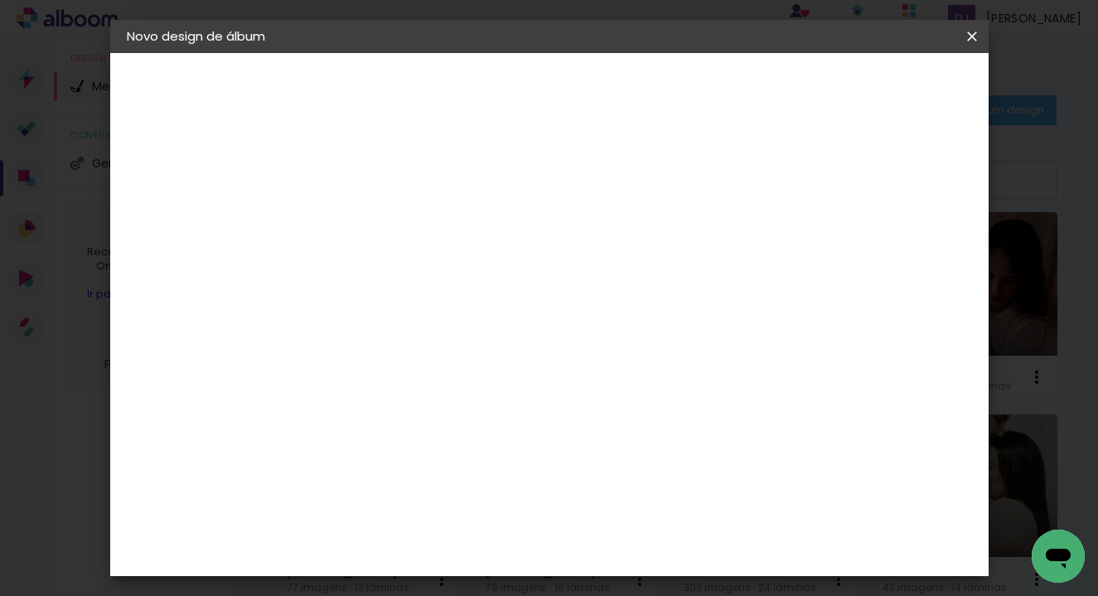
click at [398, 221] on input at bounding box center [398, 223] width 0 height 26
type input "B"
type input "Batizado [PERSON_NAME]"
type paper-input "Batizado [PERSON_NAME]"
click at [0, 0] on slot "Avançar" at bounding box center [0, 0] width 0 height 0
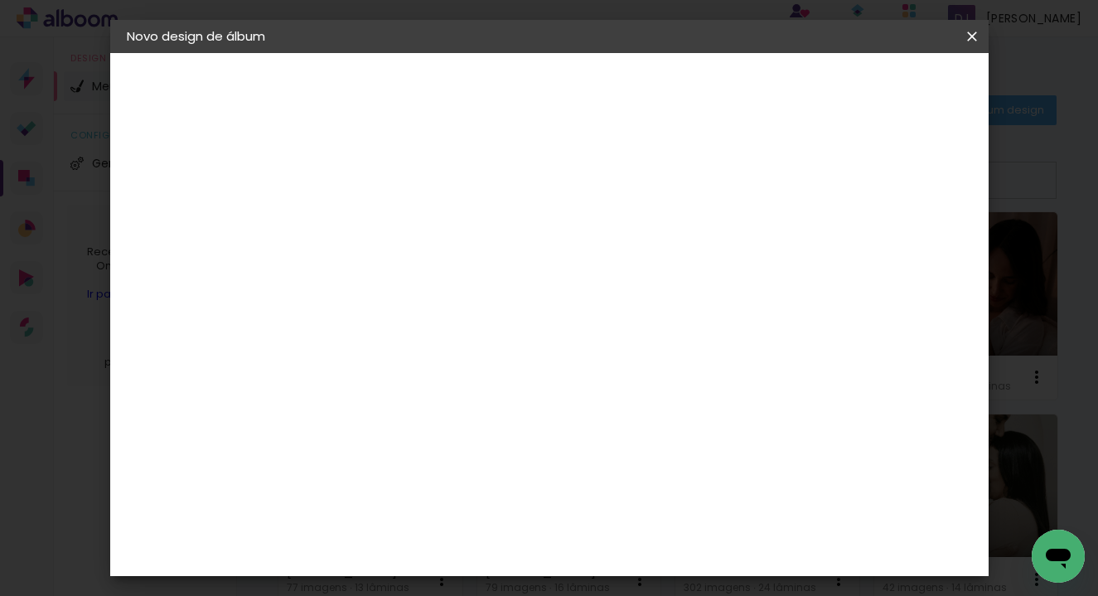
click at [707, 258] on paper-item "Tamanho Livre" at bounding box center [627, 252] width 159 height 36
click at [0, 0] on slot "Avançar" at bounding box center [0, 0] width 0 height 0
click at [353, 427] on input "30" at bounding box center [345, 424] width 43 height 25
type input "20"
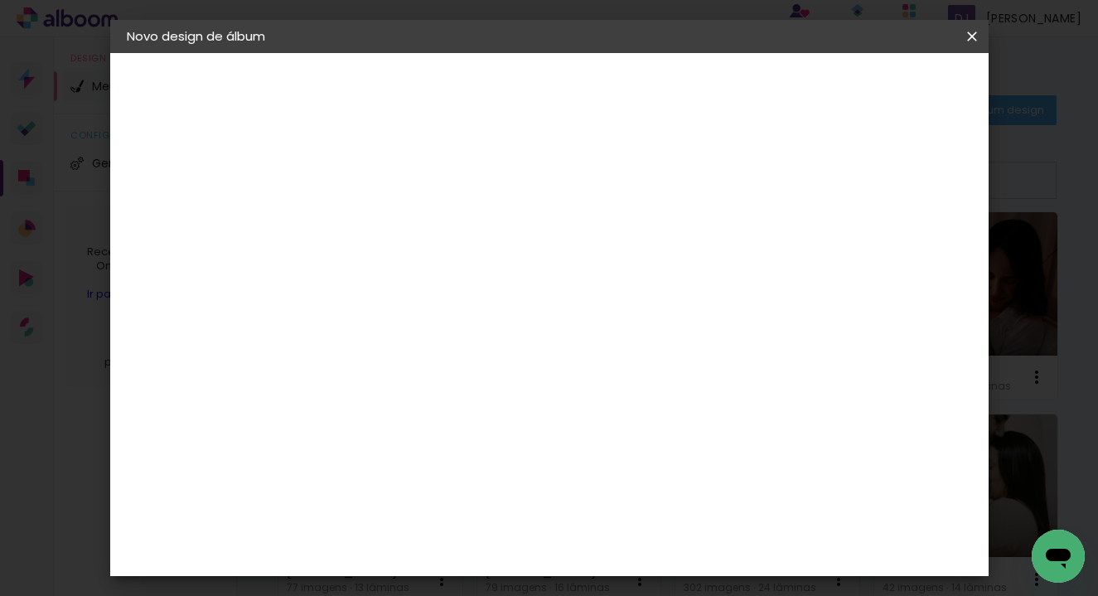
type paper-input "20"
click at [650, 480] on input "60" at bounding box center [646, 481] width 43 height 25
click at [661, 480] on input "60" at bounding box center [646, 481] width 43 height 25
type input "40"
type paper-input "40"
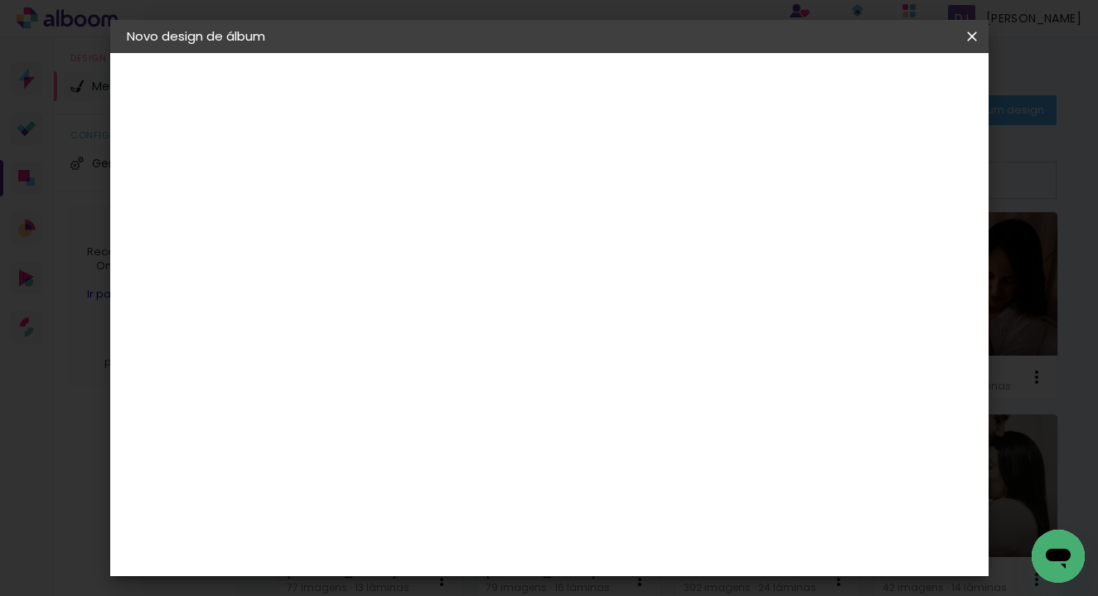
click at [881, 83] on span "Iniciar design" at bounding box center [842, 88] width 75 height 12
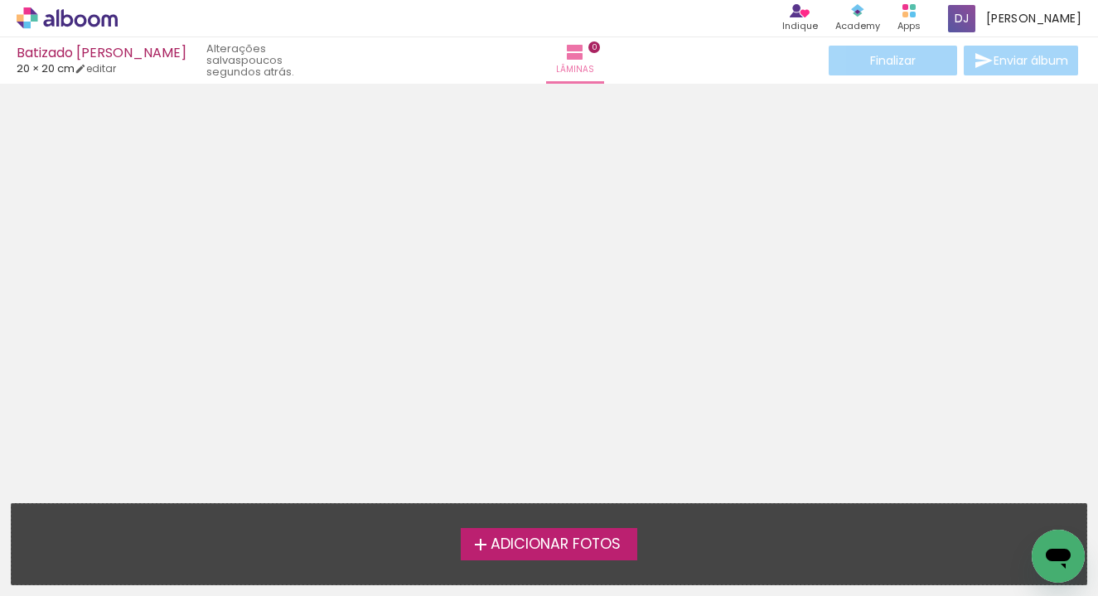
click at [530, 550] on span "Adicionar Fotos" at bounding box center [555, 544] width 130 height 15
click at [0, 0] on input "file" at bounding box center [0, 0] width 0 height 0
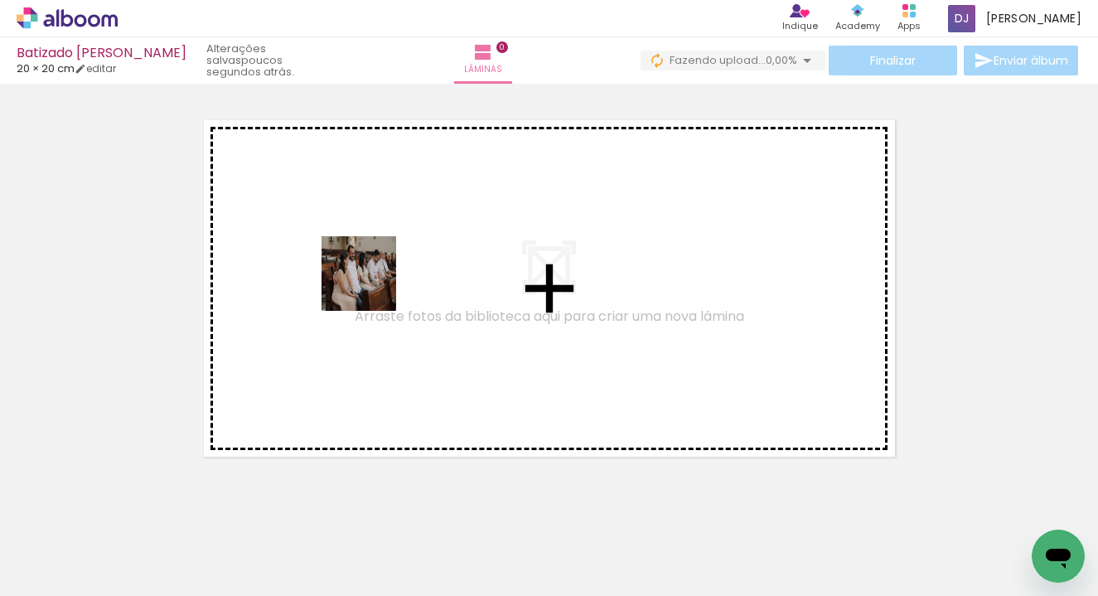
drag, startPoint x: 171, startPoint y: 567, endPoint x: 374, endPoint y: 286, distance: 346.0
click at [374, 286] on quentale-workspace at bounding box center [549, 298] width 1098 height 596
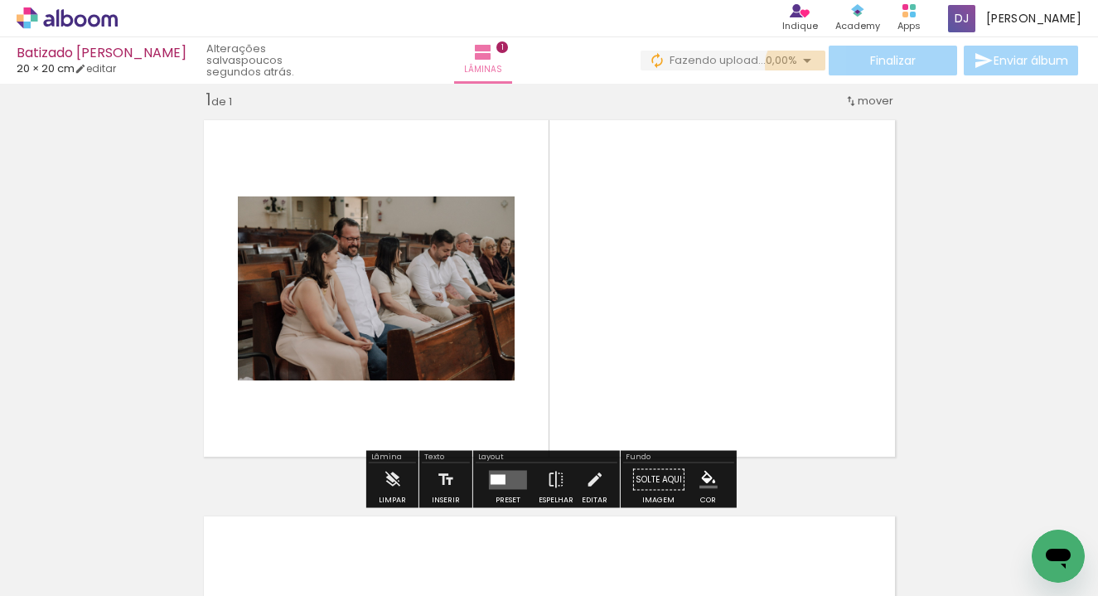
click at [801, 65] on iron-icon at bounding box center [807, 61] width 20 height 20
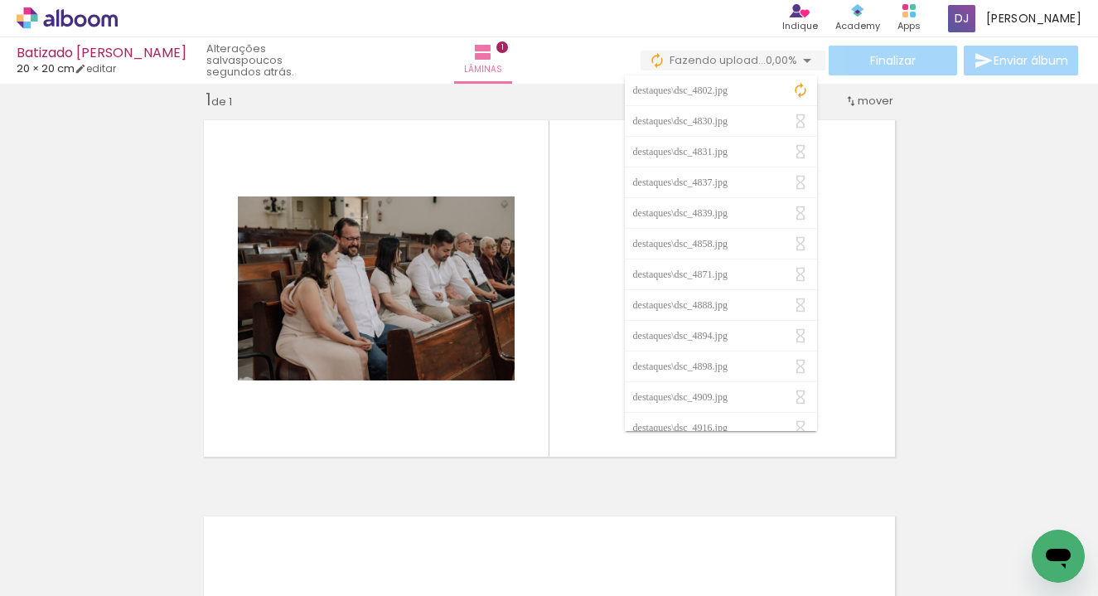
click at [801, 91] on iron-icon at bounding box center [800, 90] width 17 height 17
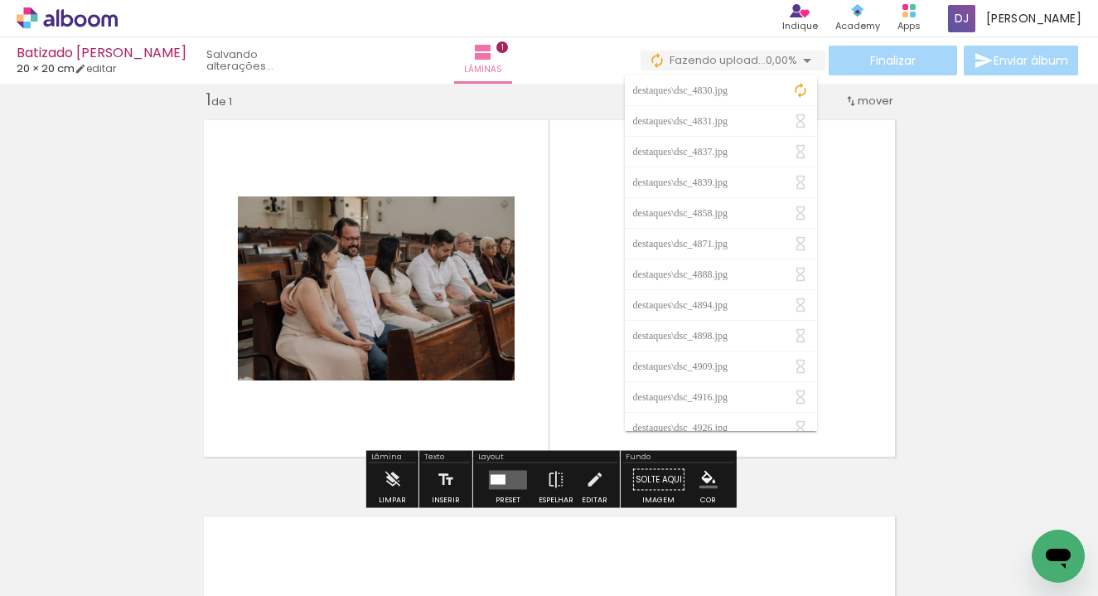
drag, startPoint x: 766, startPoint y: 67, endPoint x: 862, endPoint y: 213, distance: 174.2
click at [862, 213] on quentale-layouter at bounding box center [549, 288] width 709 height 355
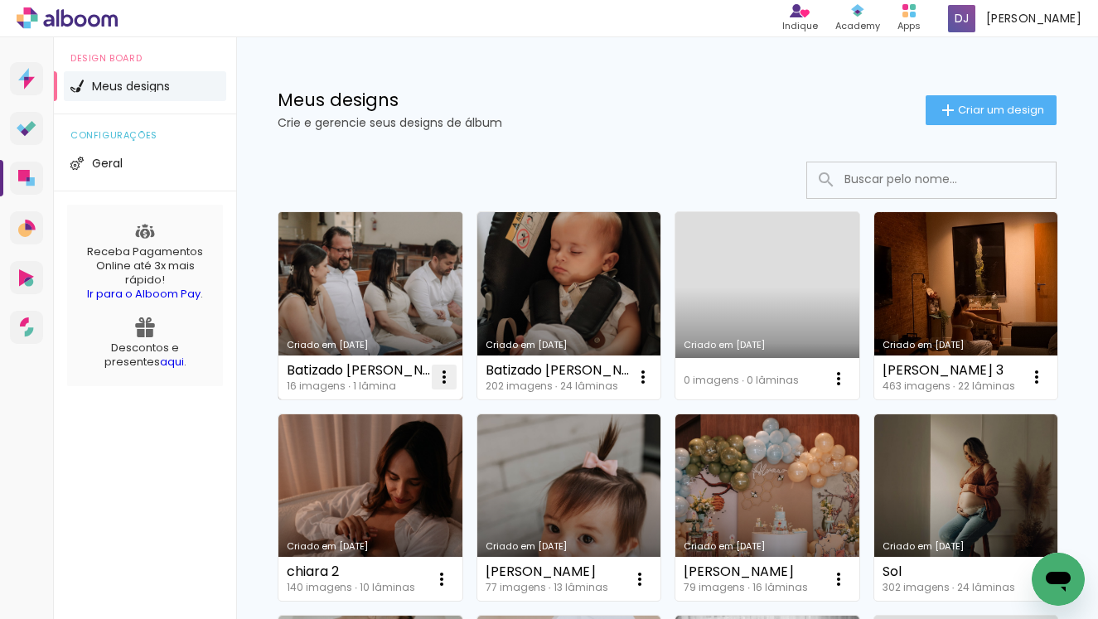
click at [441, 374] on iron-icon at bounding box center [444, 377] width 20 height 20
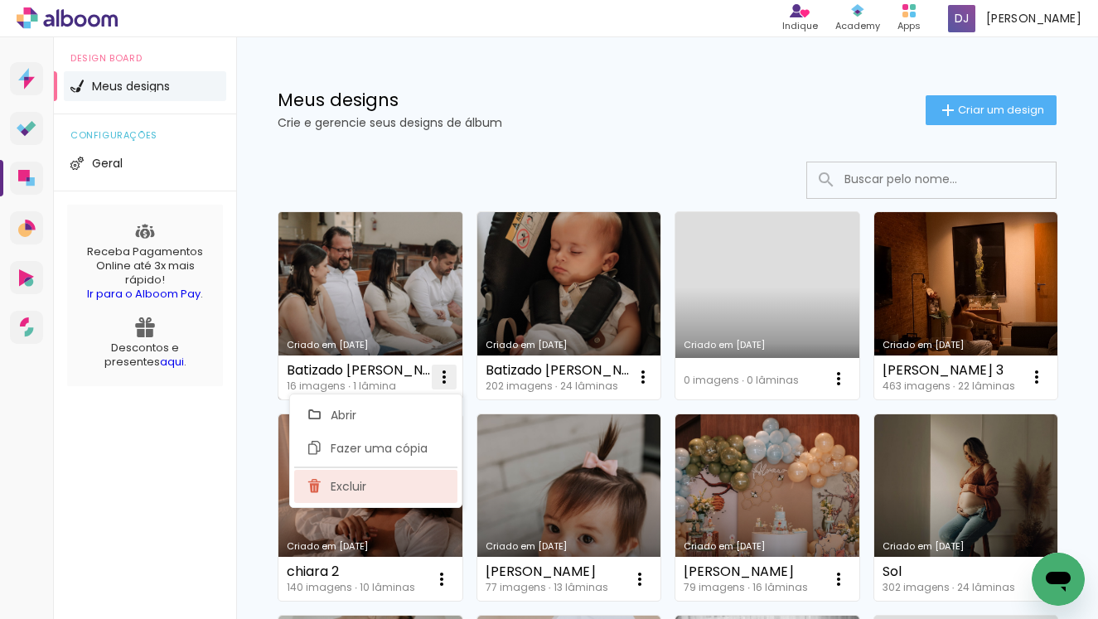
click at [389, 483] on paper-item "Excluir" at bounding box center [375, 486] width 163 height 33
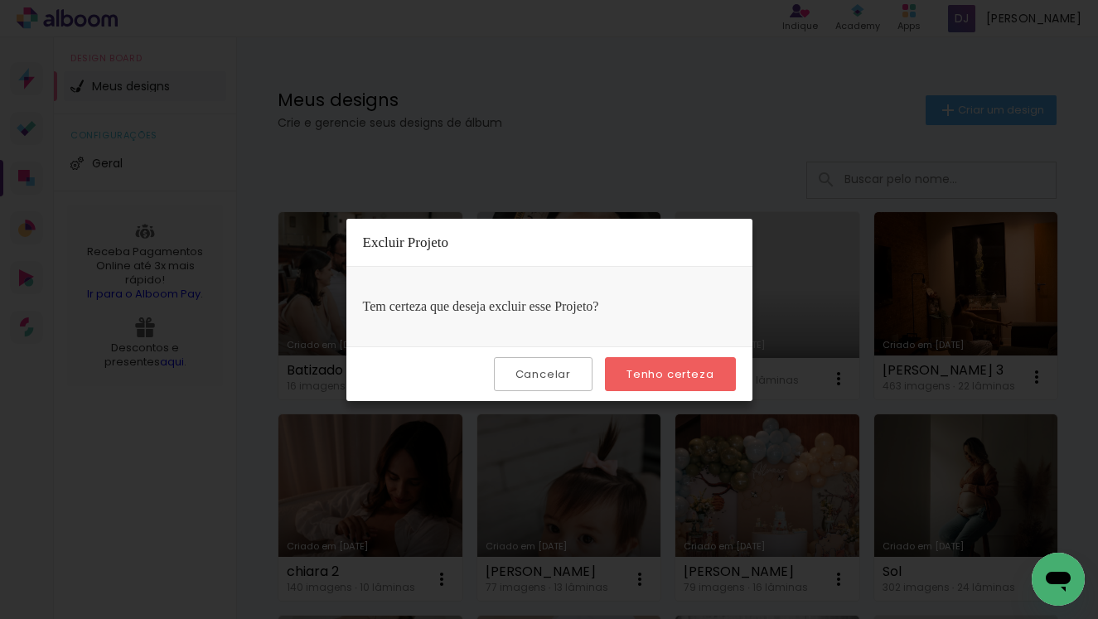
click at [0, 0] on slot "Tenho certeza" at bounding box center [0, 0] width 0 height 0
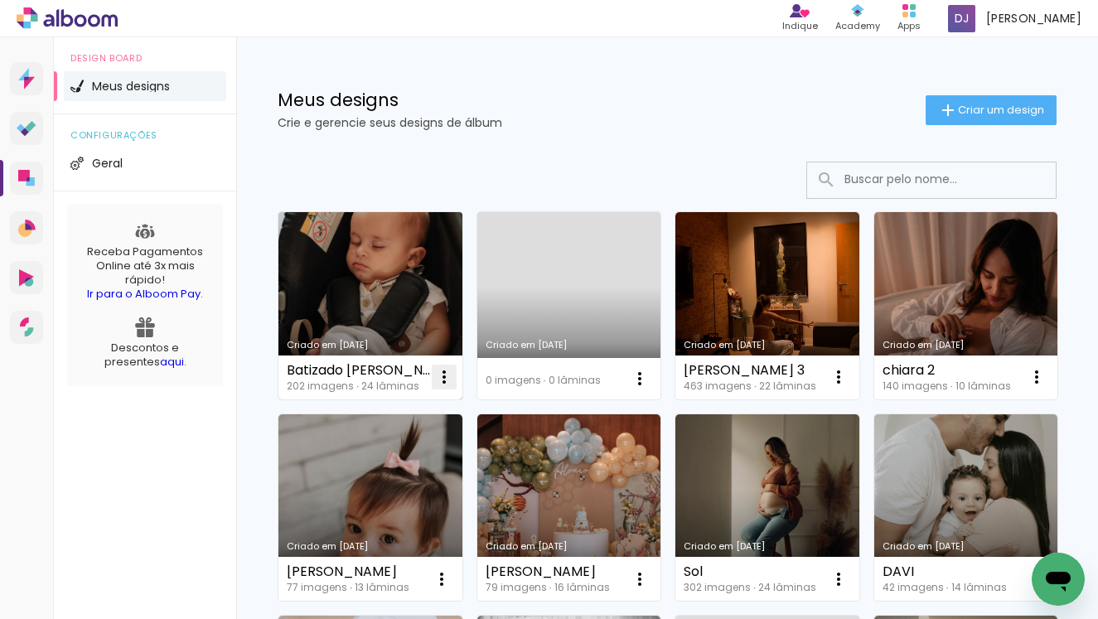
click at [438, 379] on iron-icon at bounding box center [444, 377] width 20 height 20
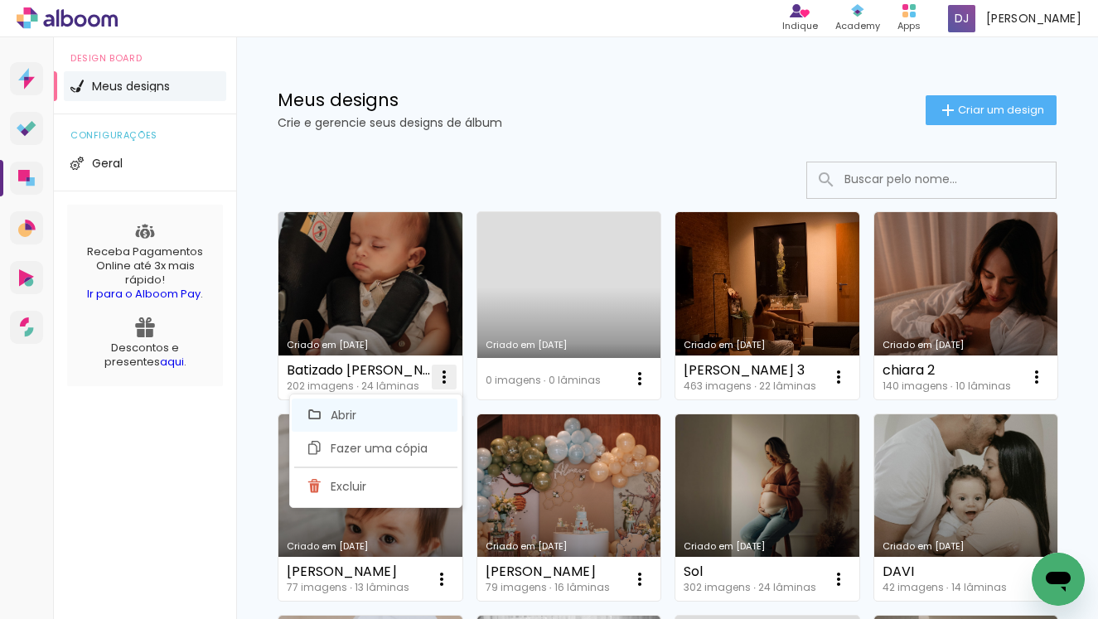
click at [389, 413] on paper-item "Abrir" at bounding box center [375, 414] width 166 height 33
